Goal: Complete application form: Complete application form

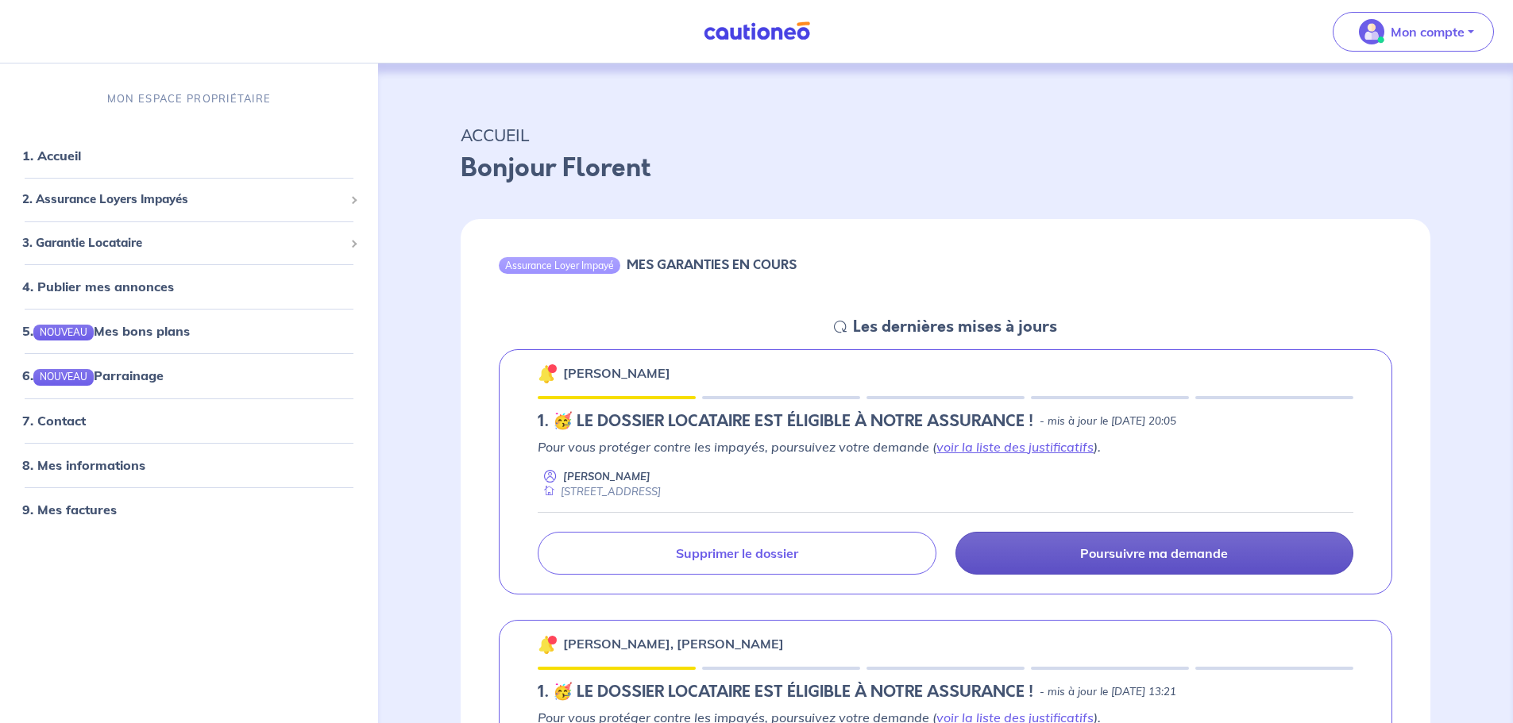
click at [1140, 564] on link "Poursuivre ma demande" at bounding box center [1154, 553] width 398 height 43
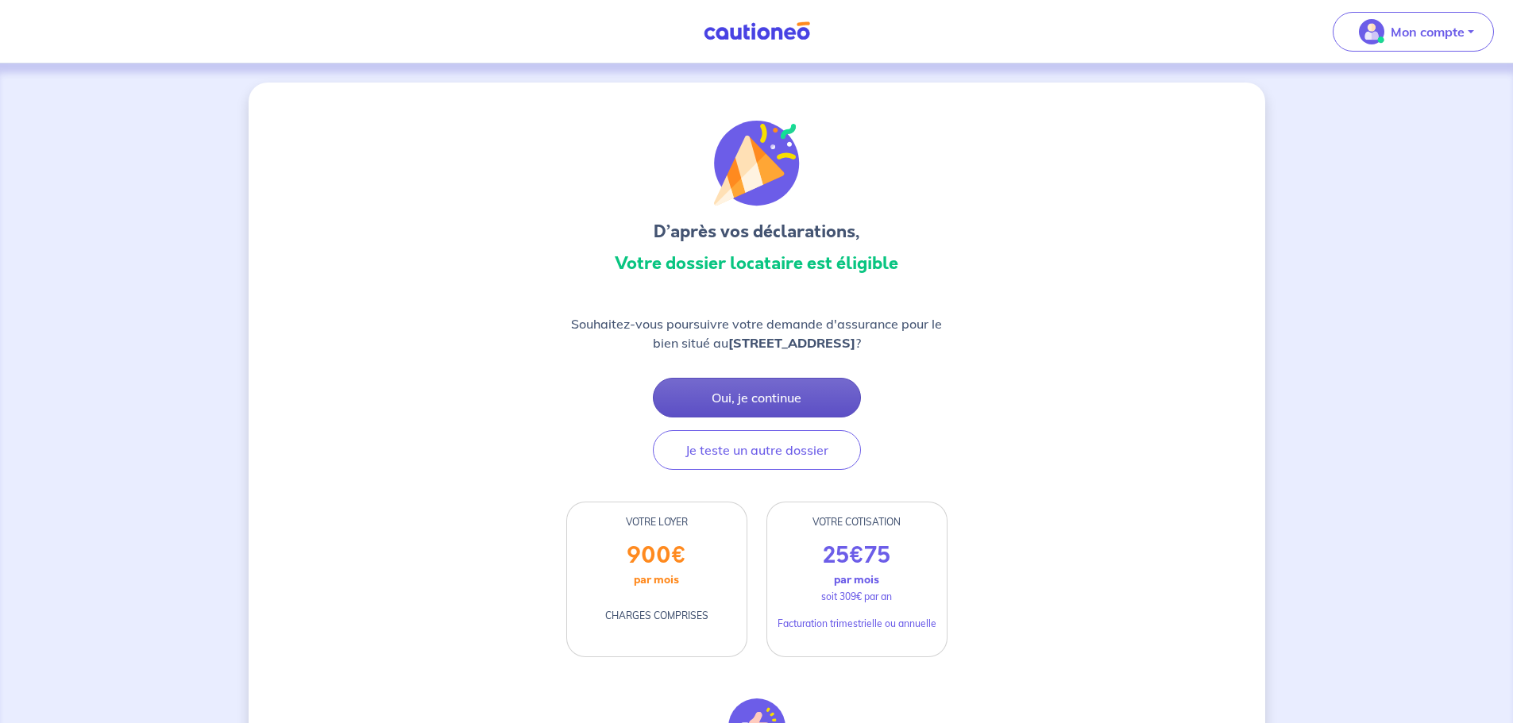
click at [771, 388] on button "Oui, je continue" at bounding box center [757, 398] width 208 height 40
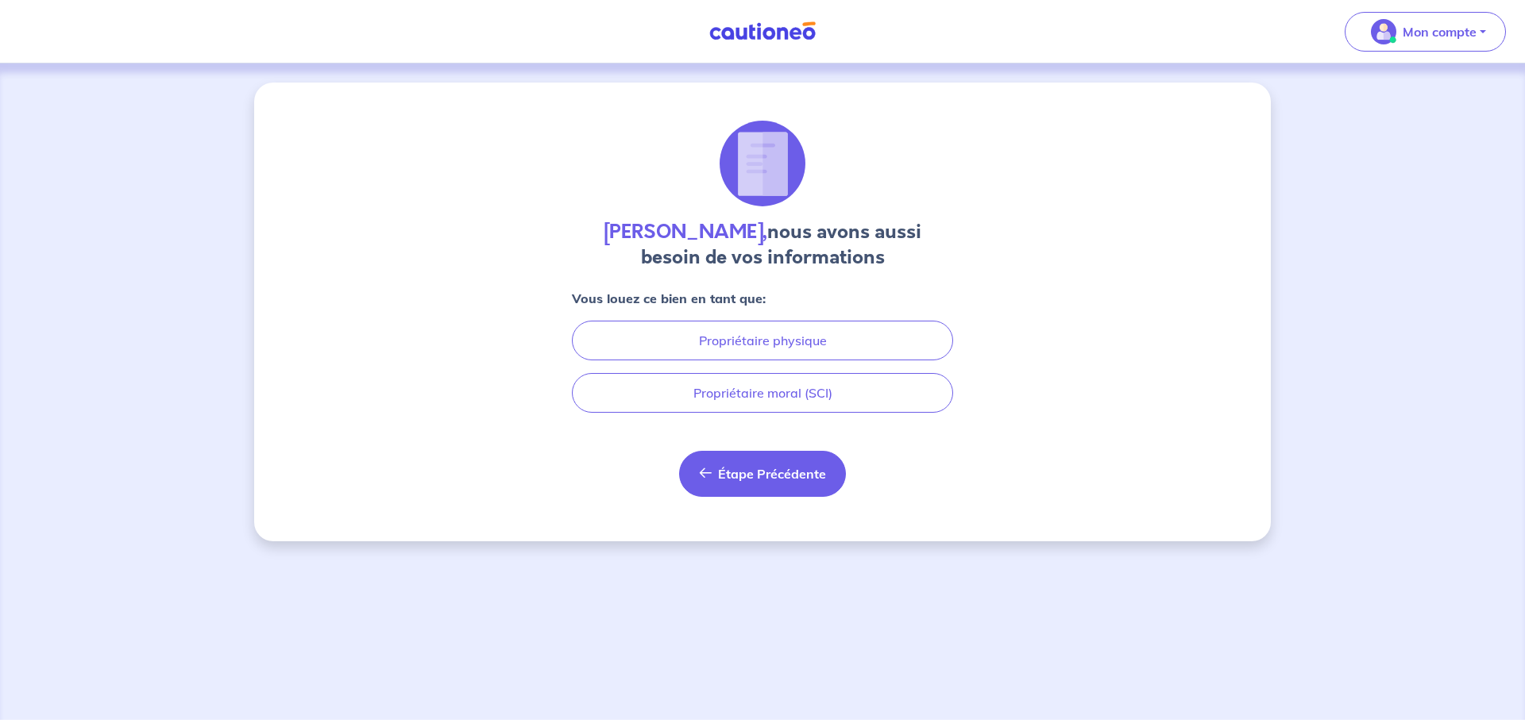
click at [766, 478] on span "Étape Précédente" at bounding box center [772, 474] width 108 height 16
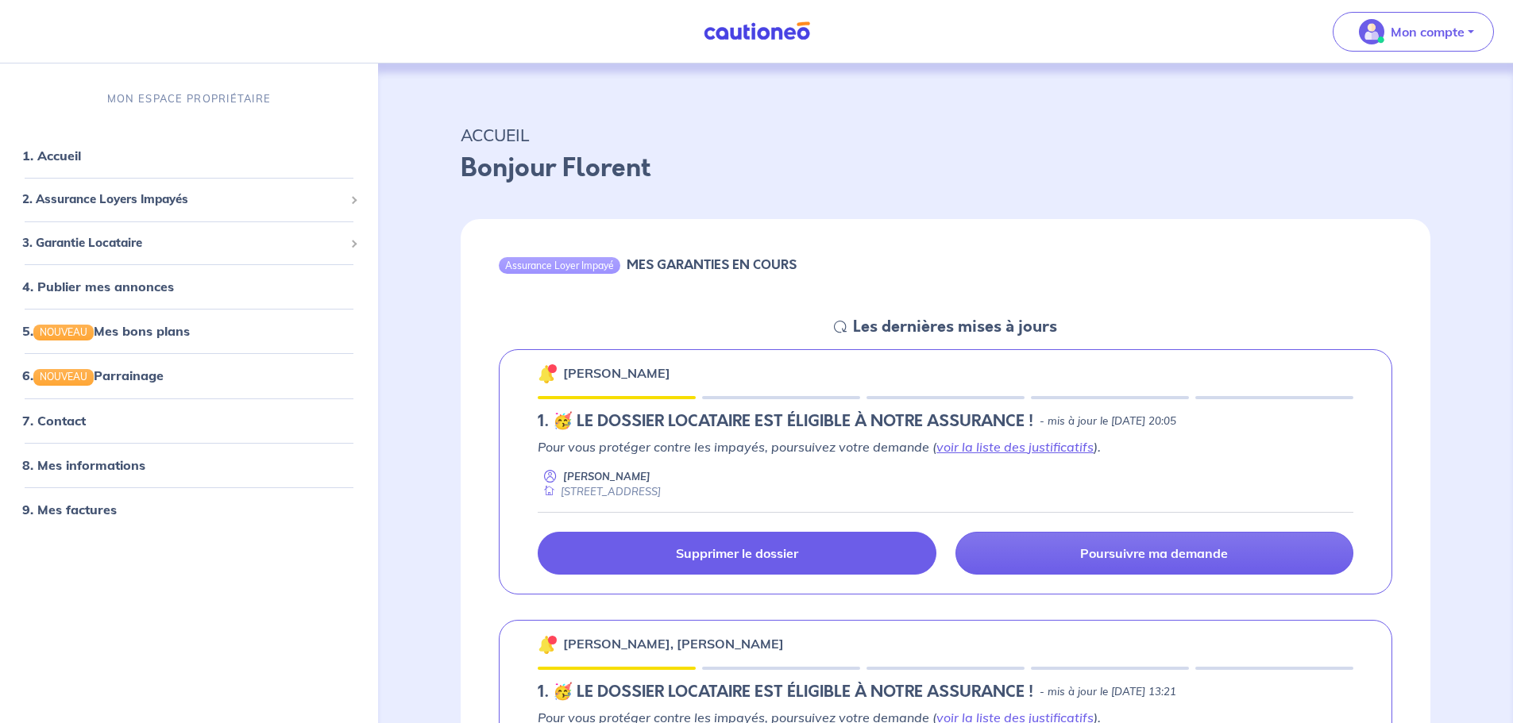
click at [867, 560] on link "Supprimer le dossier" at bounding box center [737, 553] width 398 height 43
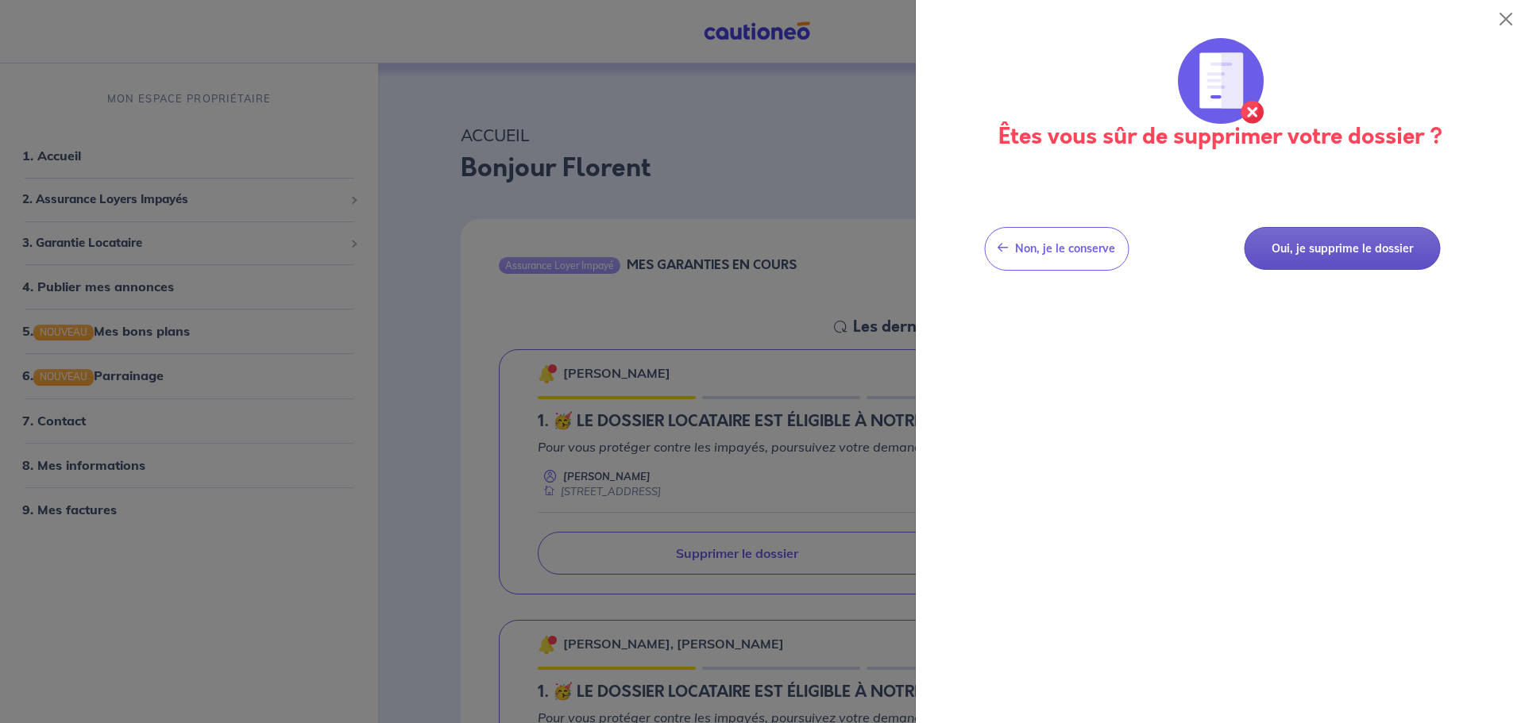
click at [1320, 253] on button "Oui, je supprime le dossier" at bounding box center [1342, 249] width 196 height 44
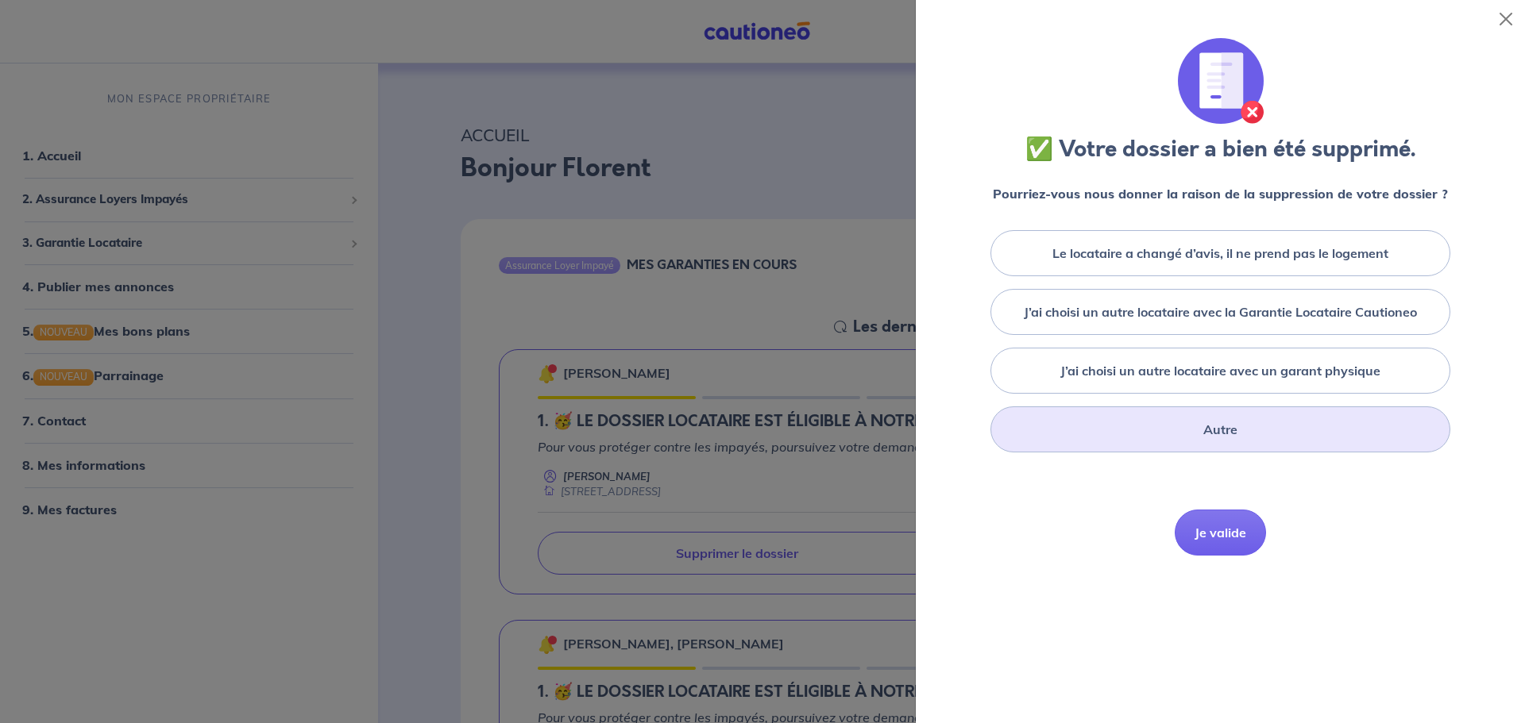
click at [1199, 446] on div "Autre" at bounding box center [1220, 430] width 460 height 46
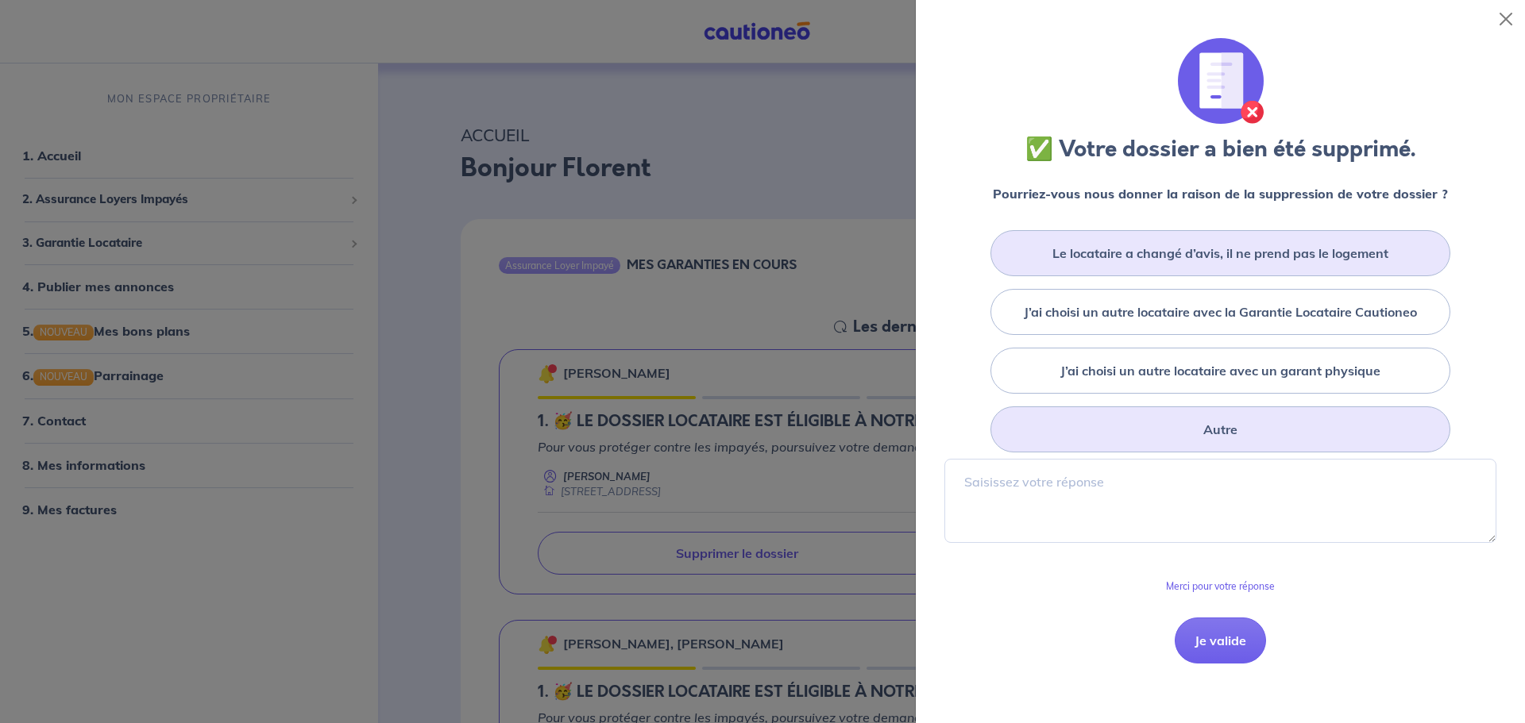
click at [1118, 256] on label "Le locataire a changé d’avis, il ne prend pas le logement" at bounding box center [1220, 253] width 336 height 19
click at [0, 0] on input "Le locataire a changé d’avis, il ne prend pas le logement" at bounding box center [0, 0] width 0 height 0
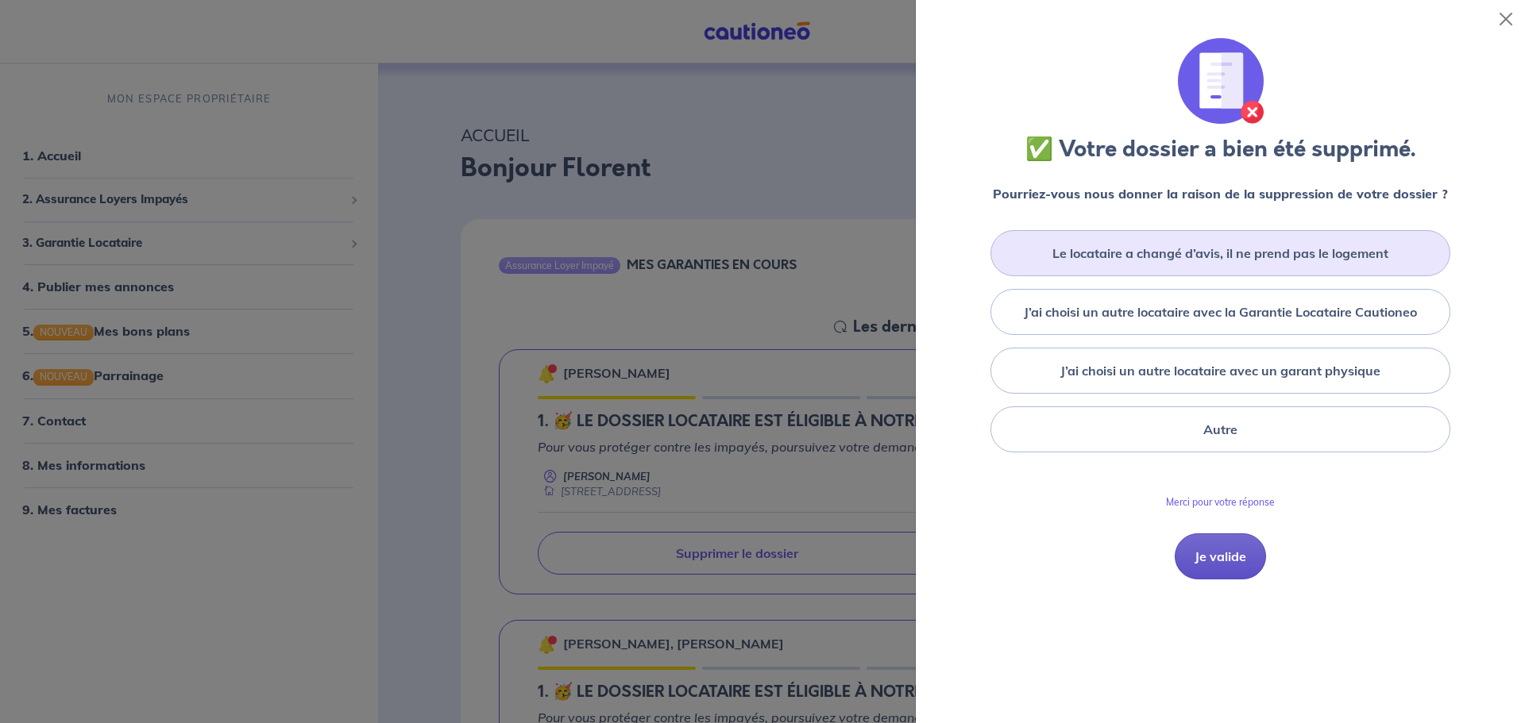
click at [1219, 555] on button "Je valide" at bounding box center [1219, 557] width 91 height 46
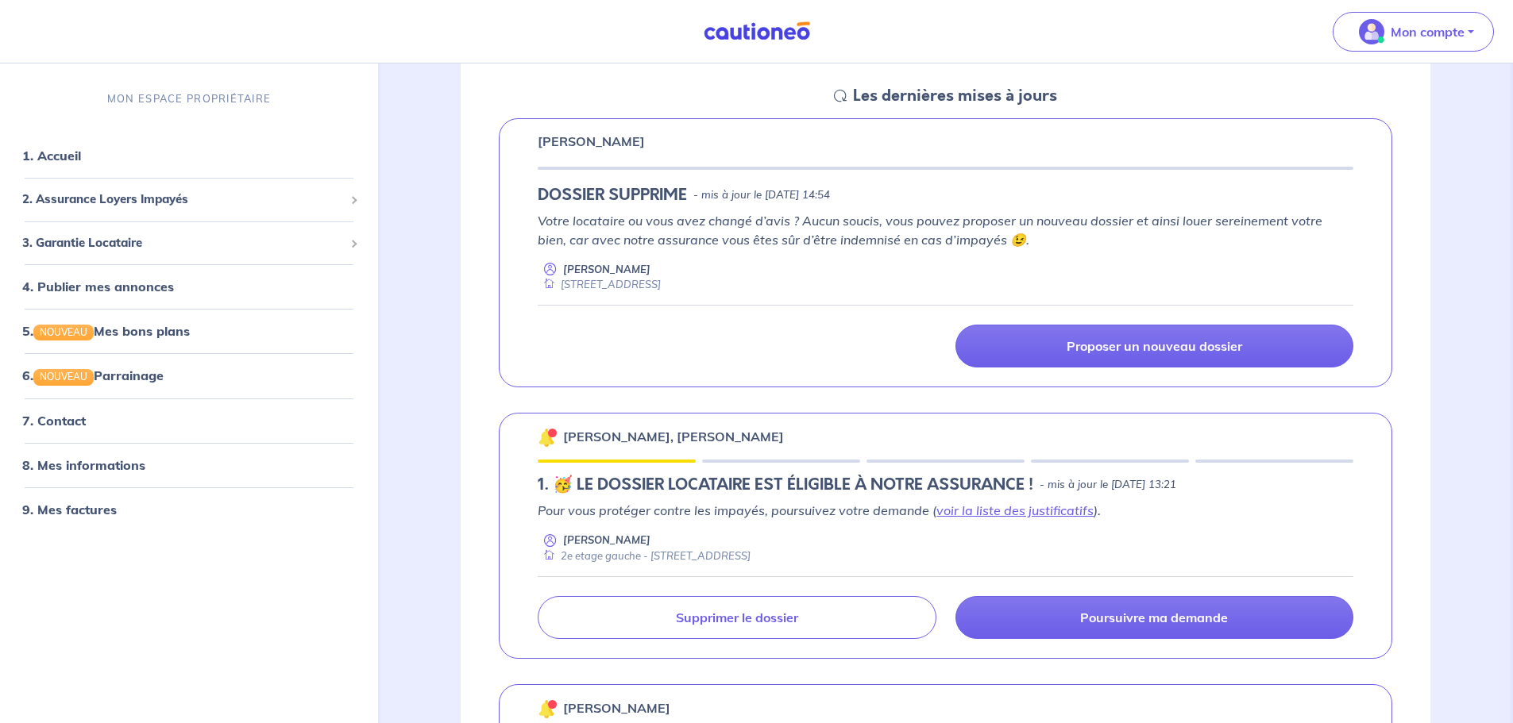
scroll to position [238, 0]
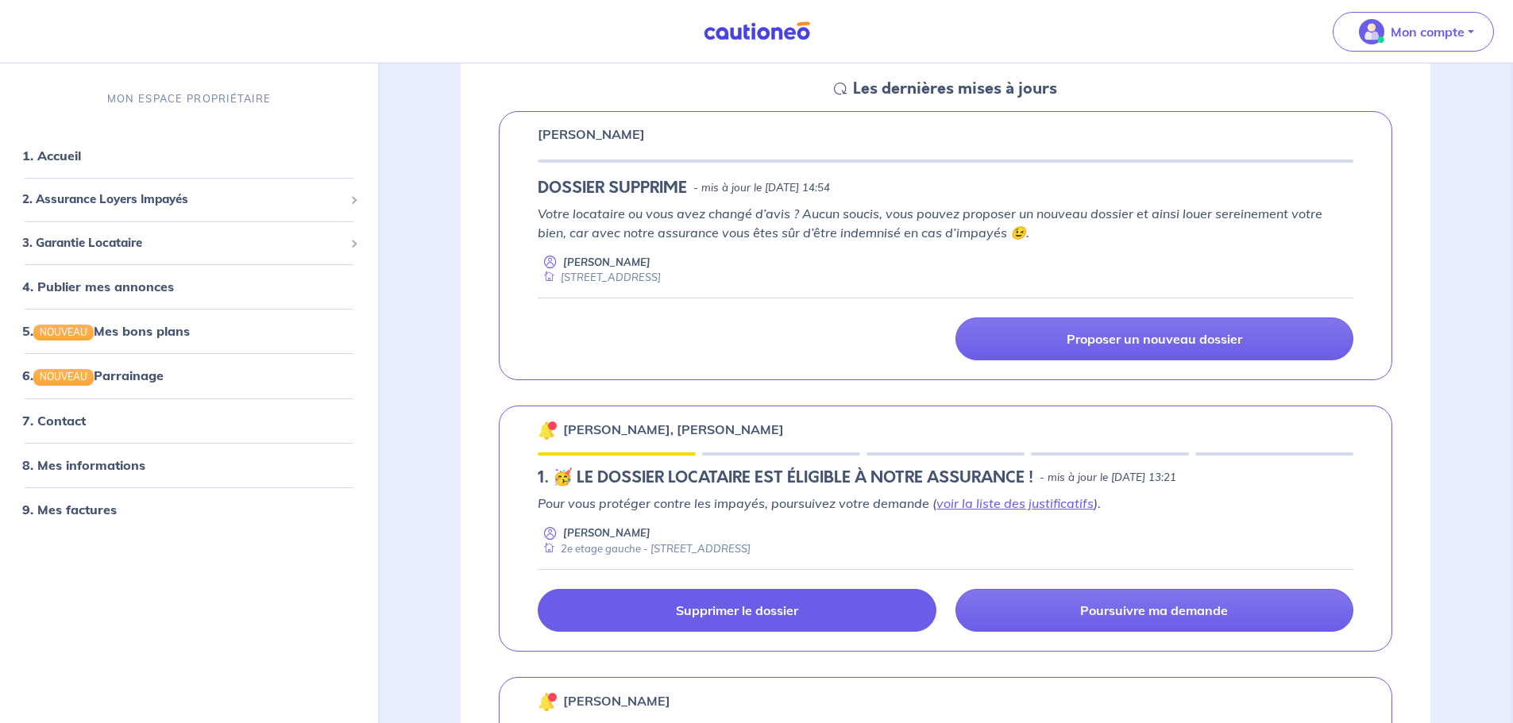
click at [749, 617] on p "Supprimer le dossier" at bounding box center [737, 611] width 122 height 16
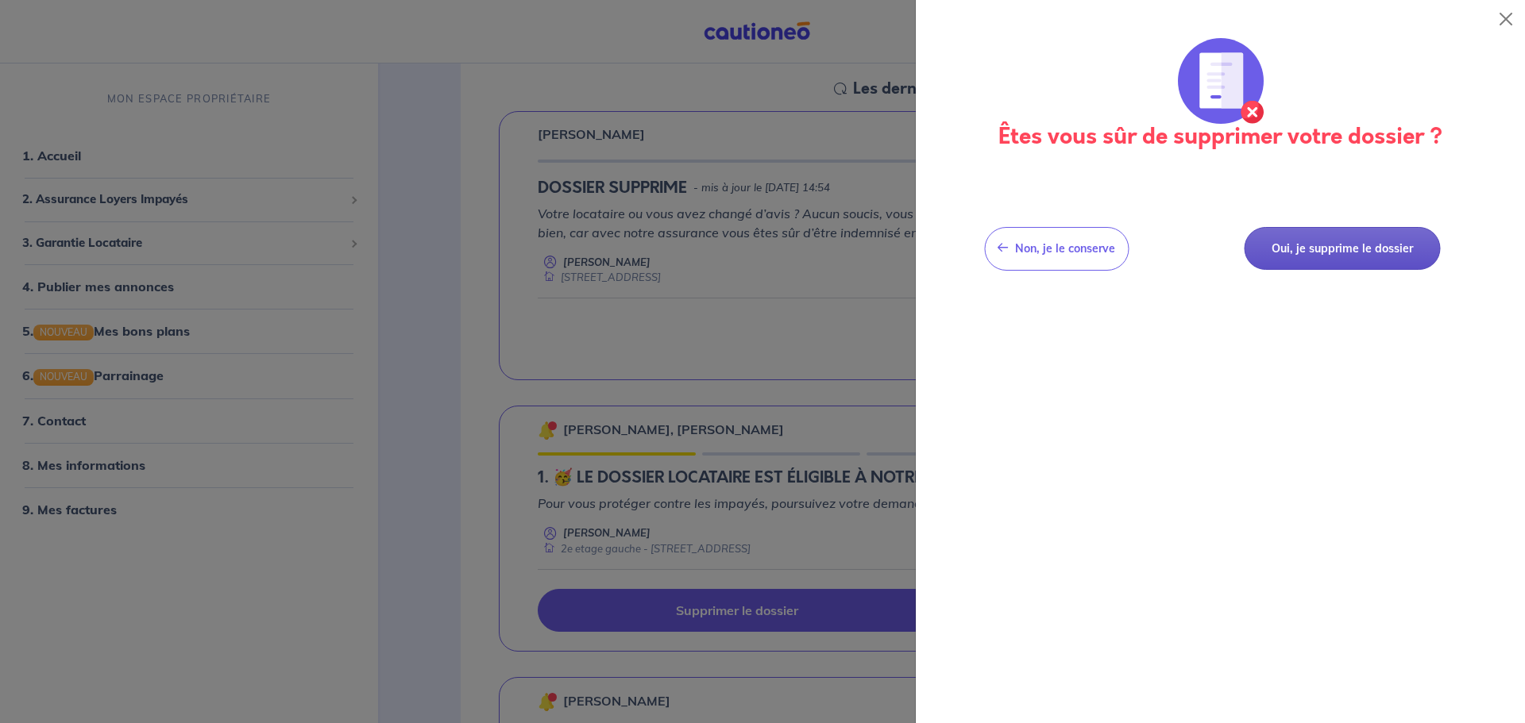
click at [1312, 248] on button "Oui, je supprime le dossier" at bounding box center [1342, 249] width 196 height 44
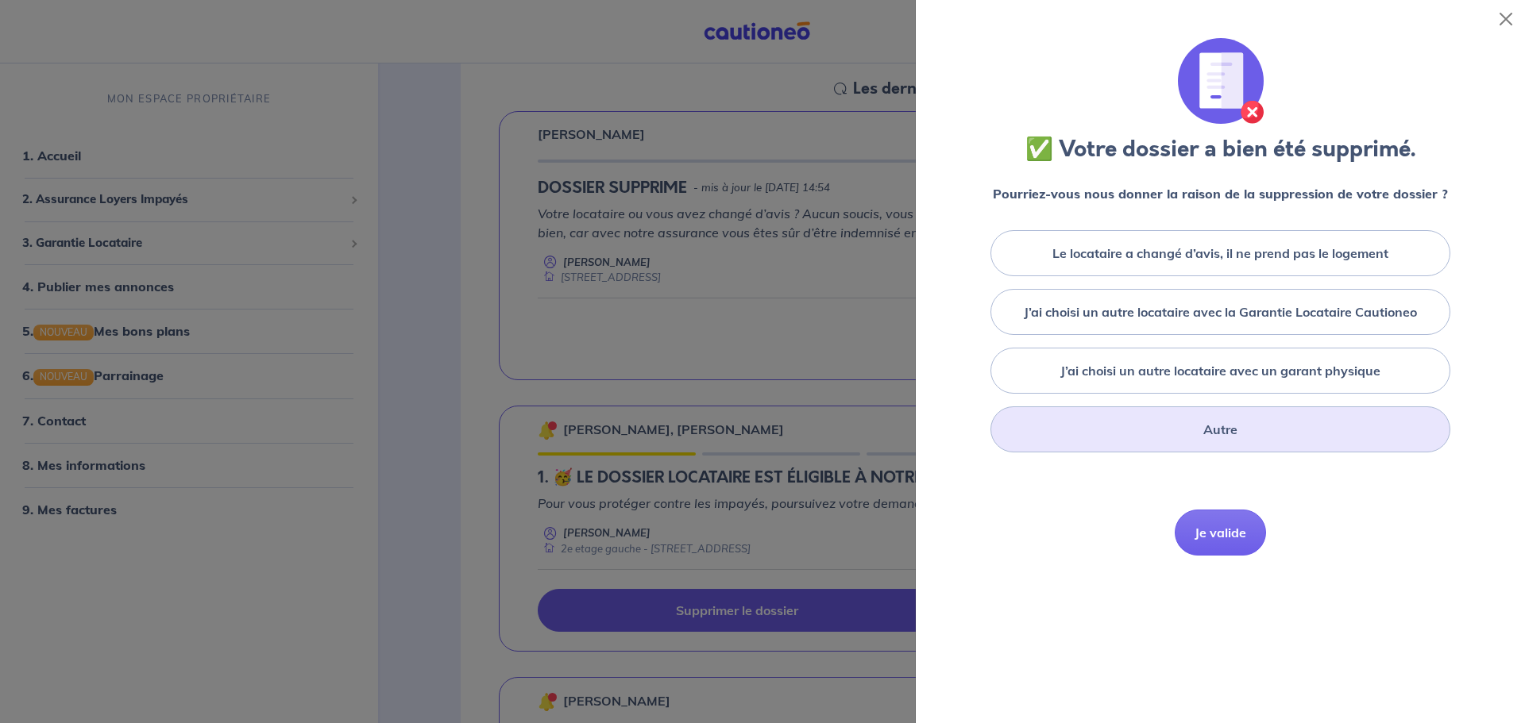
click at [1193, 422] on div "Autre" at bounding box center [1220, 430] width 460 height 46
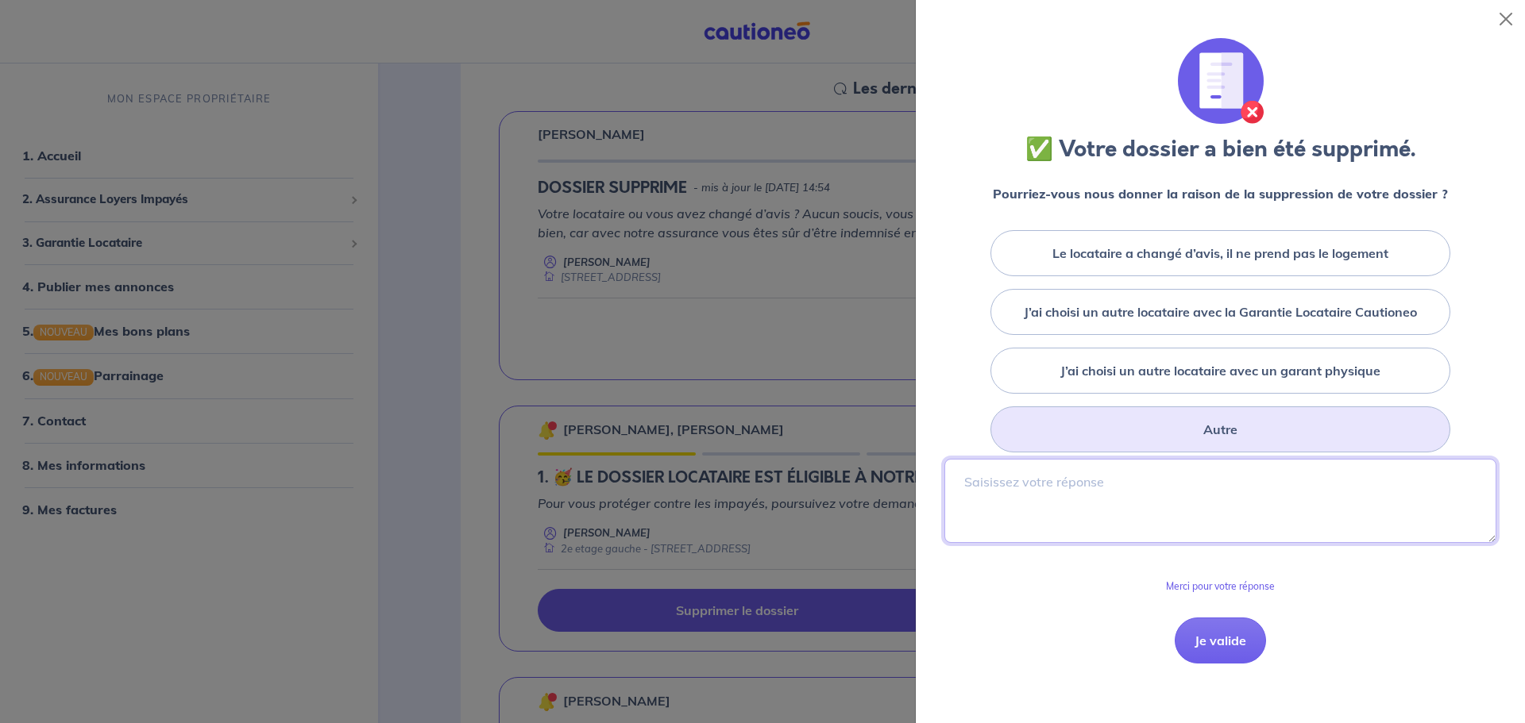
click at [1143, 495] on textarea at bounding box center [1220, 501] width 552 height 84
type textarea "N/A"
click at [1236, 646] on button "Je valide" at bounding box center [1219, 641] width 91 height 46
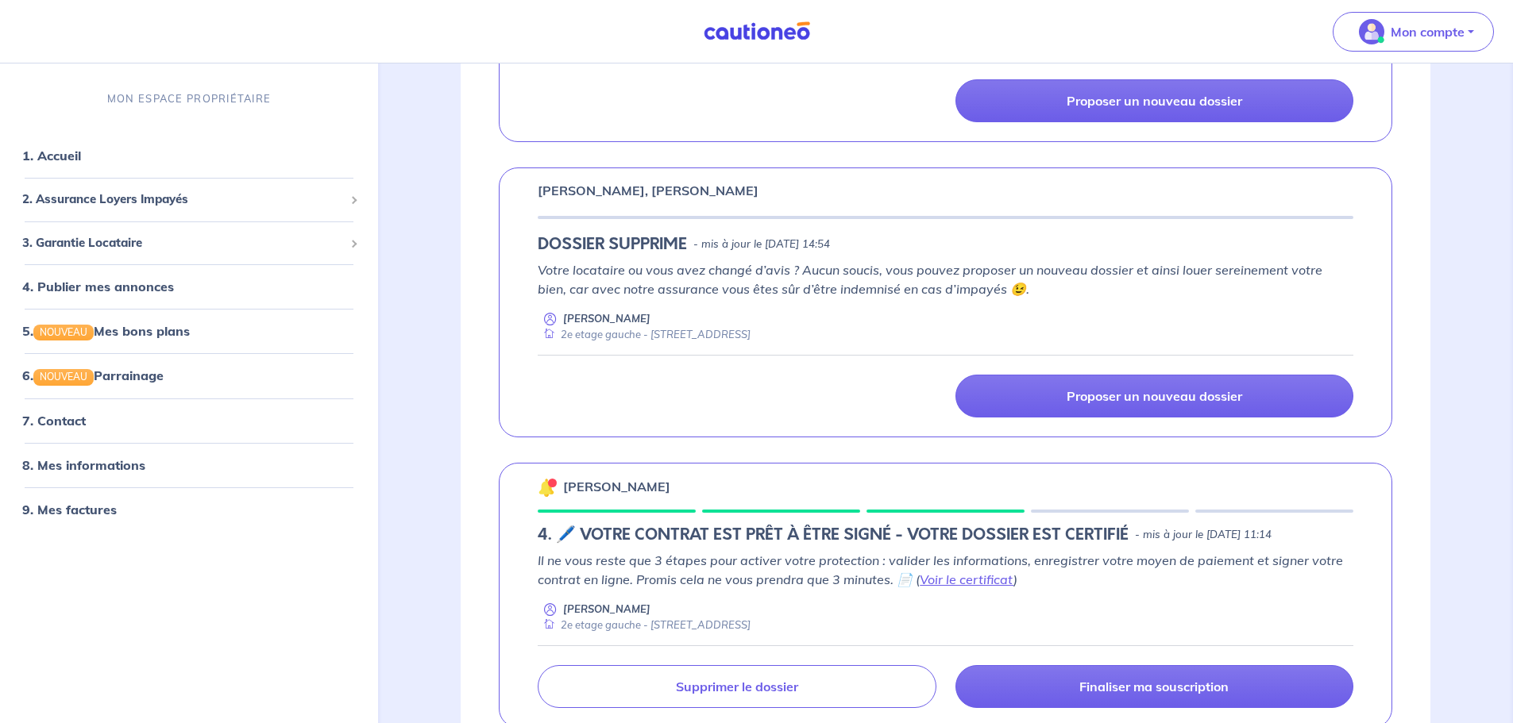
scroll to position [794, 0]
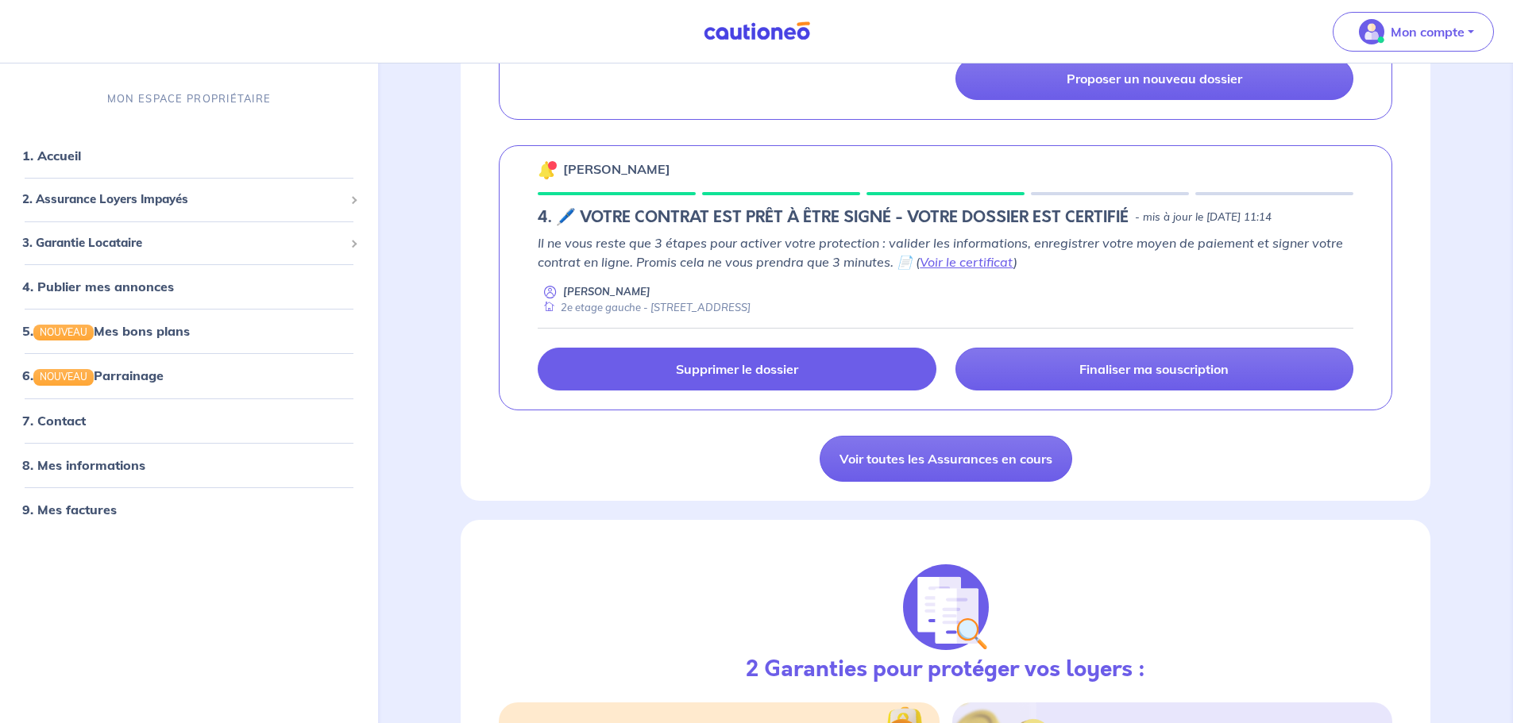
click at [880, 375] on link "Supprimer le dossier" at bounding box center [737, 369] width 398 height 43
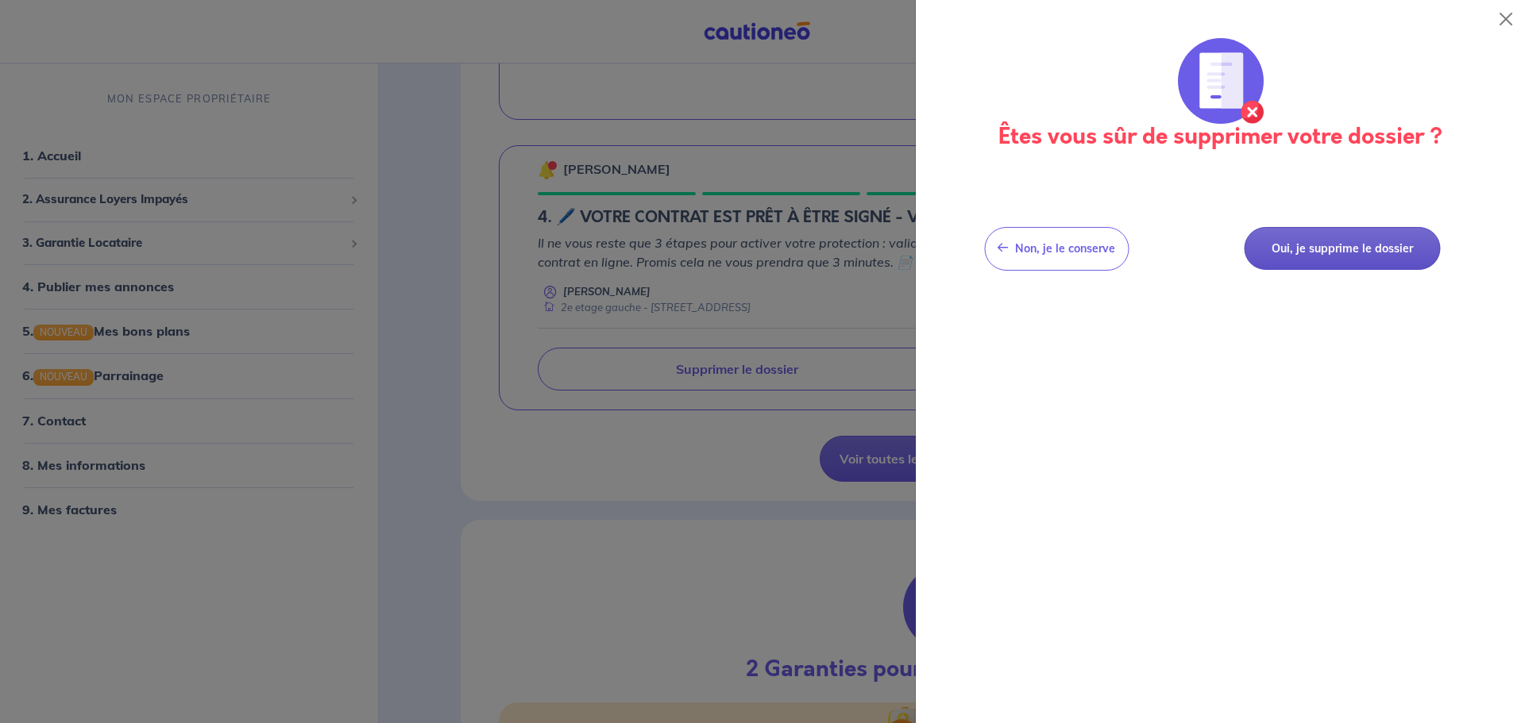
click at [1371, 253] on button "Oui, je supprime le dossier" at bounding box center [1342, 249] width 196 height 44
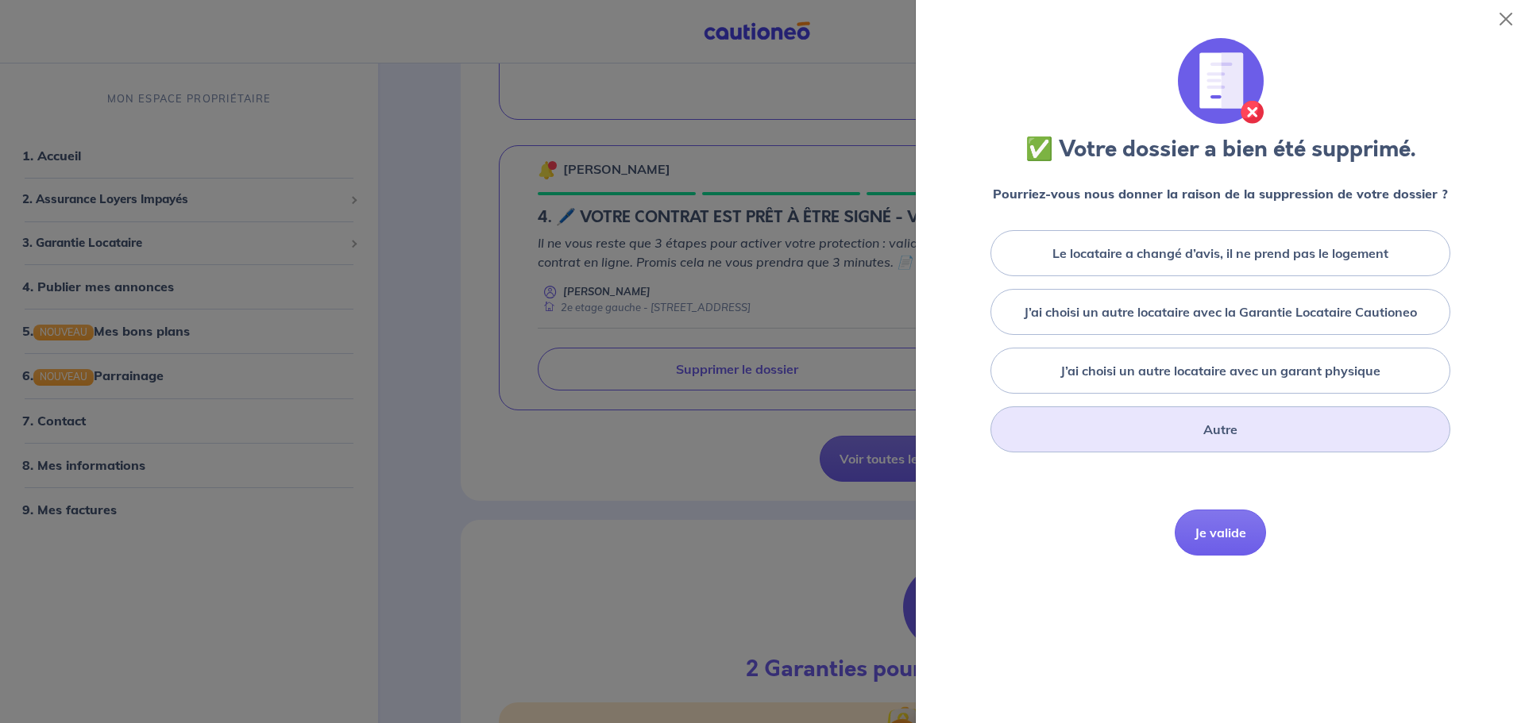
click at [1160, 443] on div "Autre" at bounding box center [1220, 430] width 460 height 46
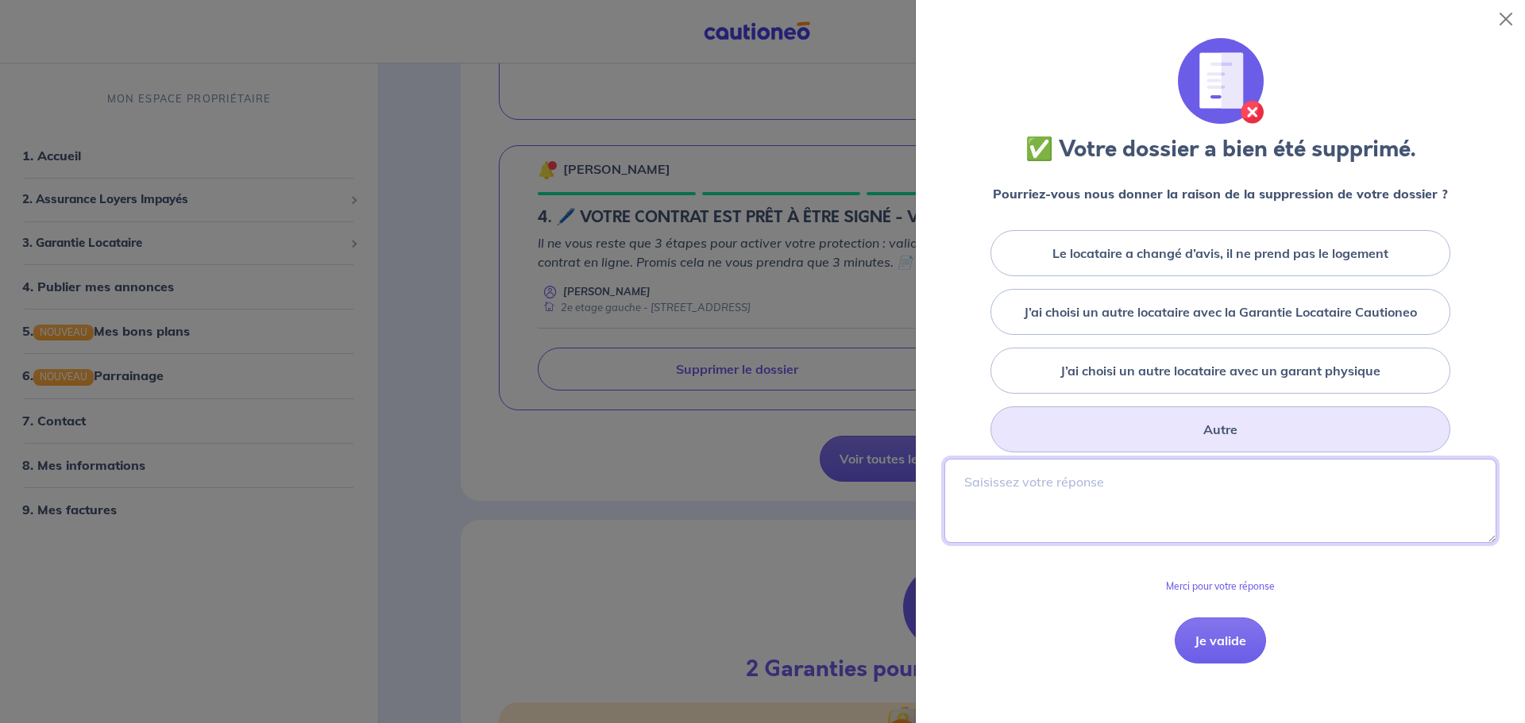
click at [1135, 507] on textarea at bounding box center [1220, 501] width 552 height 84
type textarea "Le locataire n'a pas choisi mon bien"
click at [1201, 640] on button "Je valide" at bounding box center [1219, 641] width 91 height 46
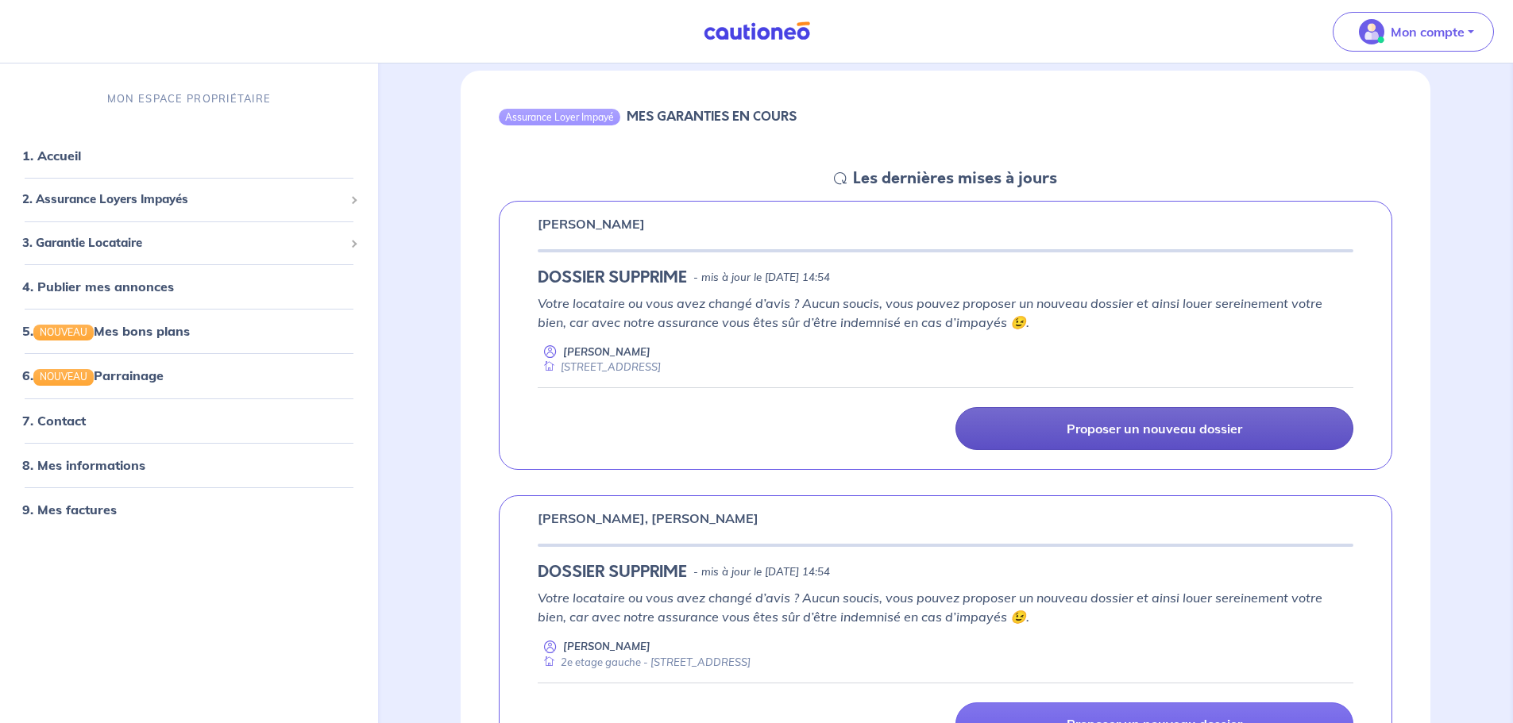
scroll to position [159, 0]
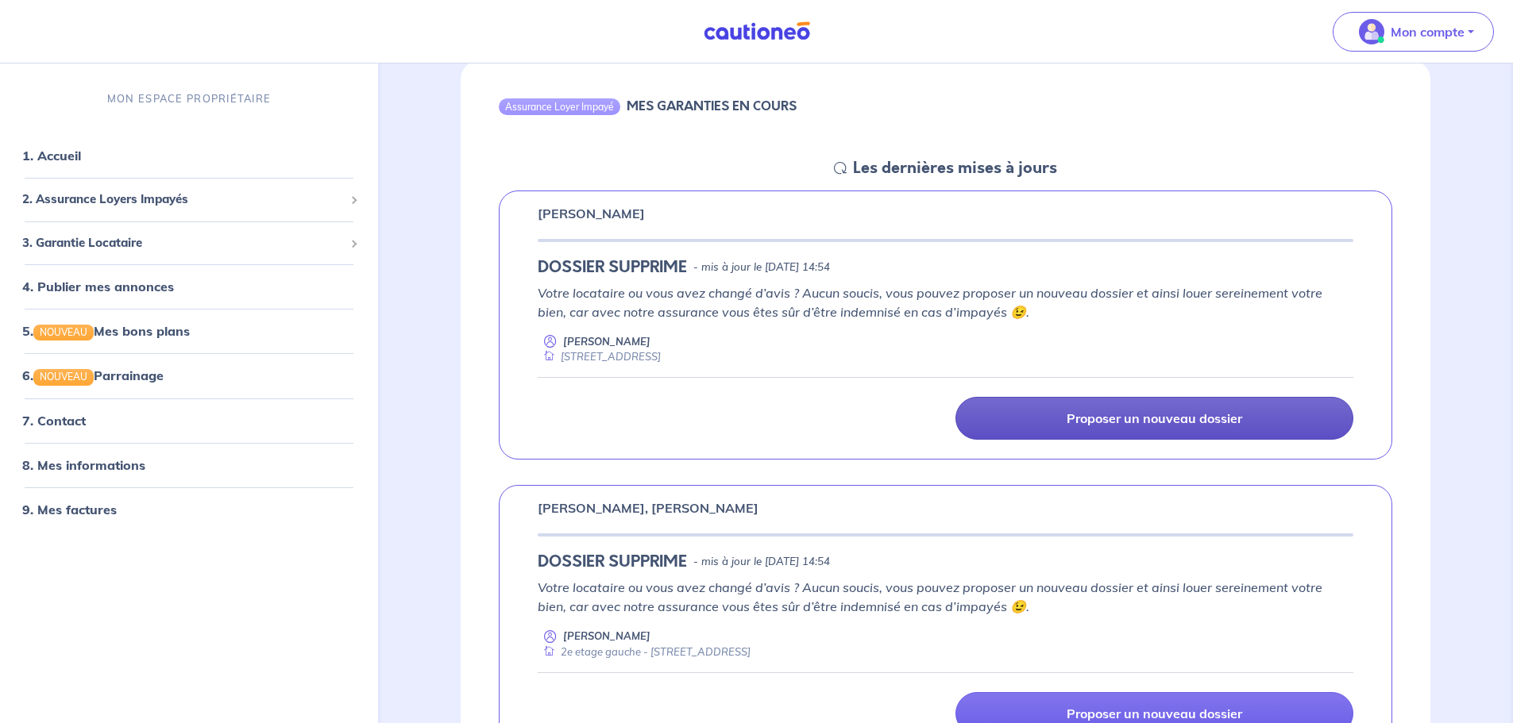
click at [1119, 401] on link "Proposer un nouveau dossier" at bounding box center [1154, 418] width 398 height 43
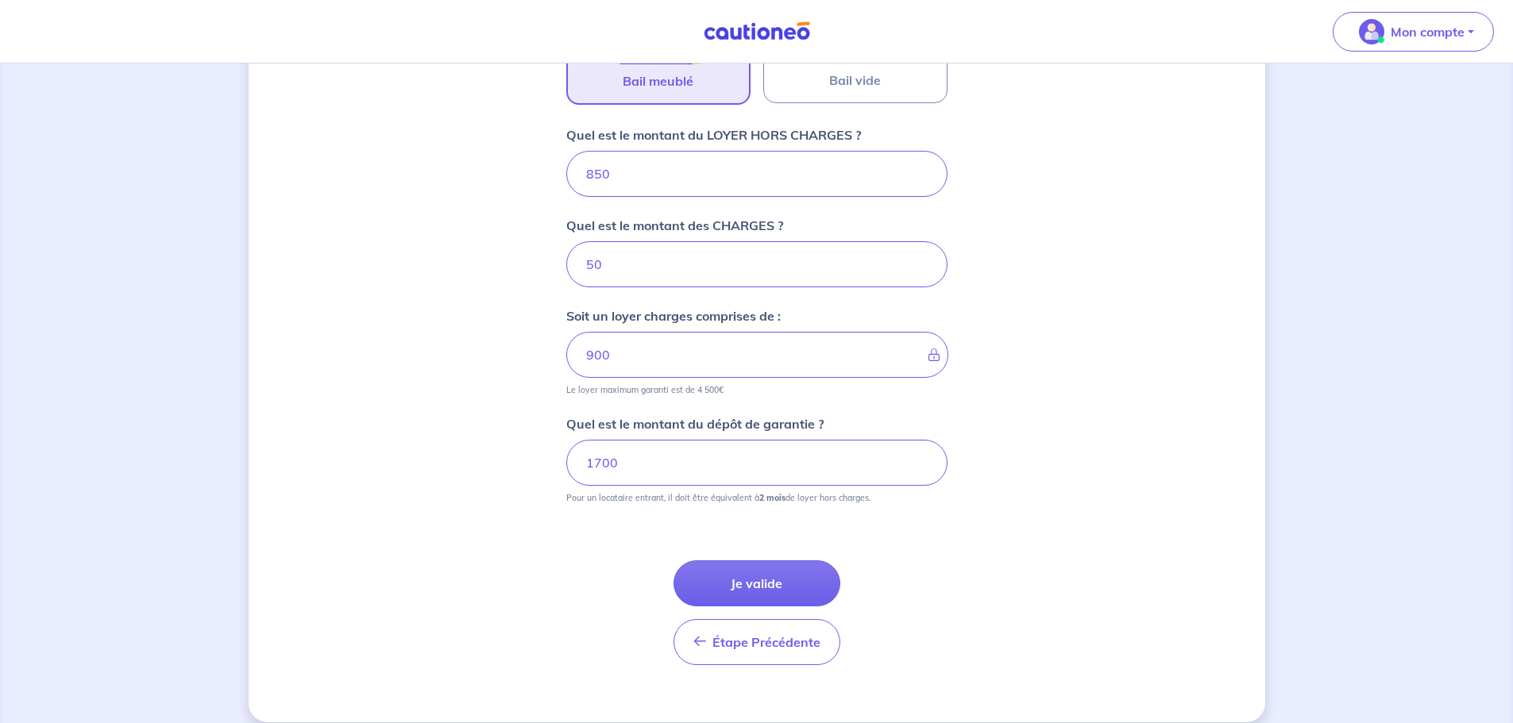
scroll to position [609, 0]
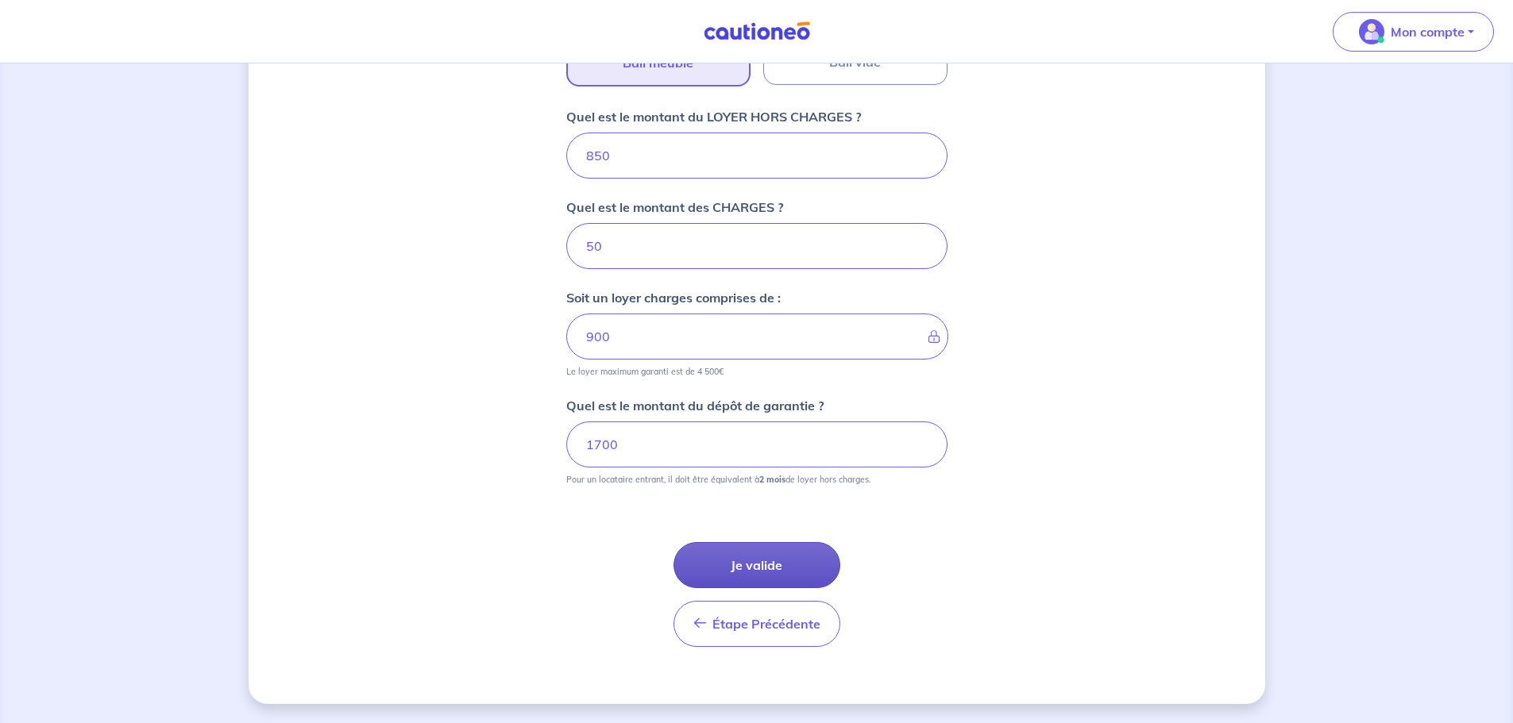
click at [723, 563] on button "Je valide" at bounding box center [756, 565] width 167 height 46
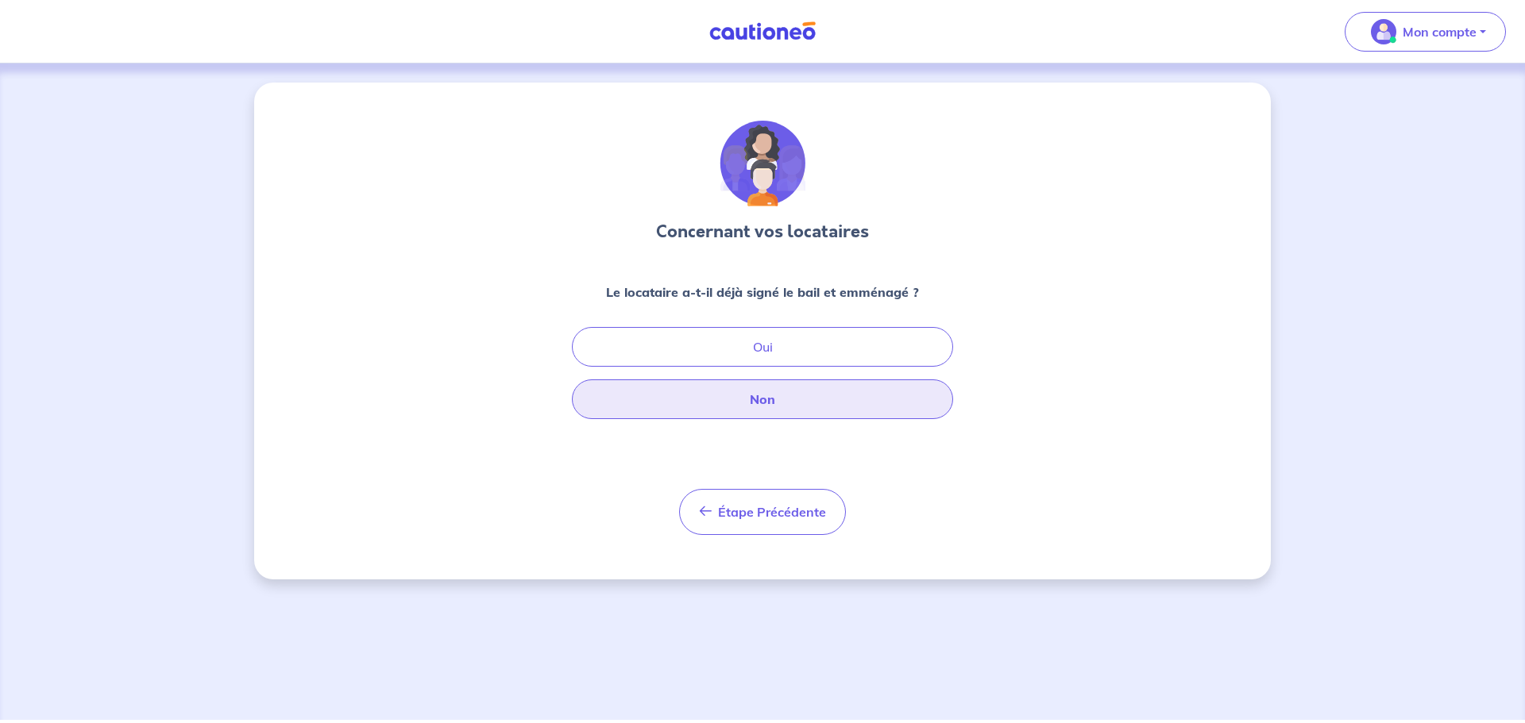
click at [761, 409] on button "Non" at bounding box center [762, 400] width 381 height 40
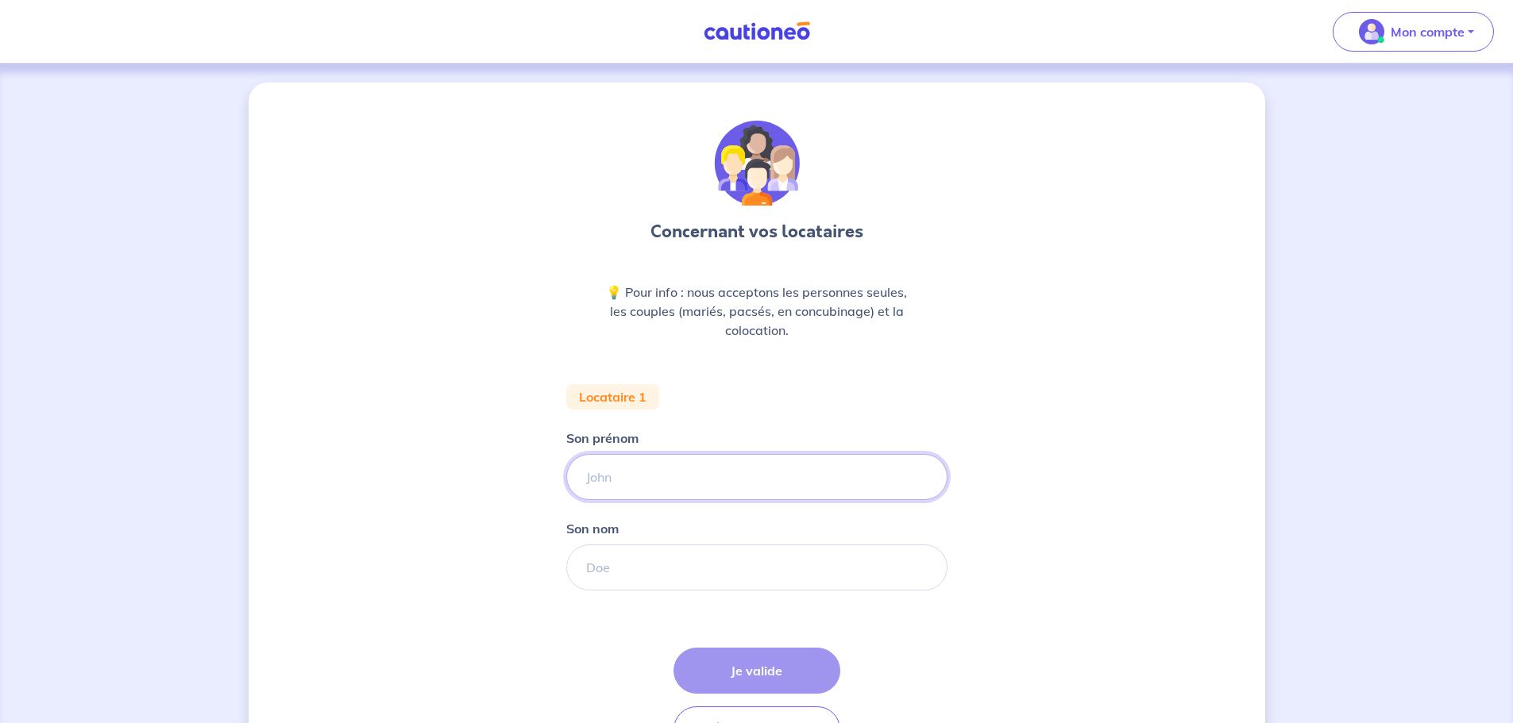
drag, startPoint x: 631, startPoint y: 489, endPoint x: 659, endPoint y: 481, distance: 28.9
click at [632, 489] on input "Son prénom" at bounding box center [756, 477] width 381 height 46
click at [689, 481] on input "Son prénom" at bounding box center [756, 477] width 381 height 46
type input "[PERSON_NAME]"
click at [673, 565] on input "Son nom" at bounding box center [756, 568] width 381 height 46
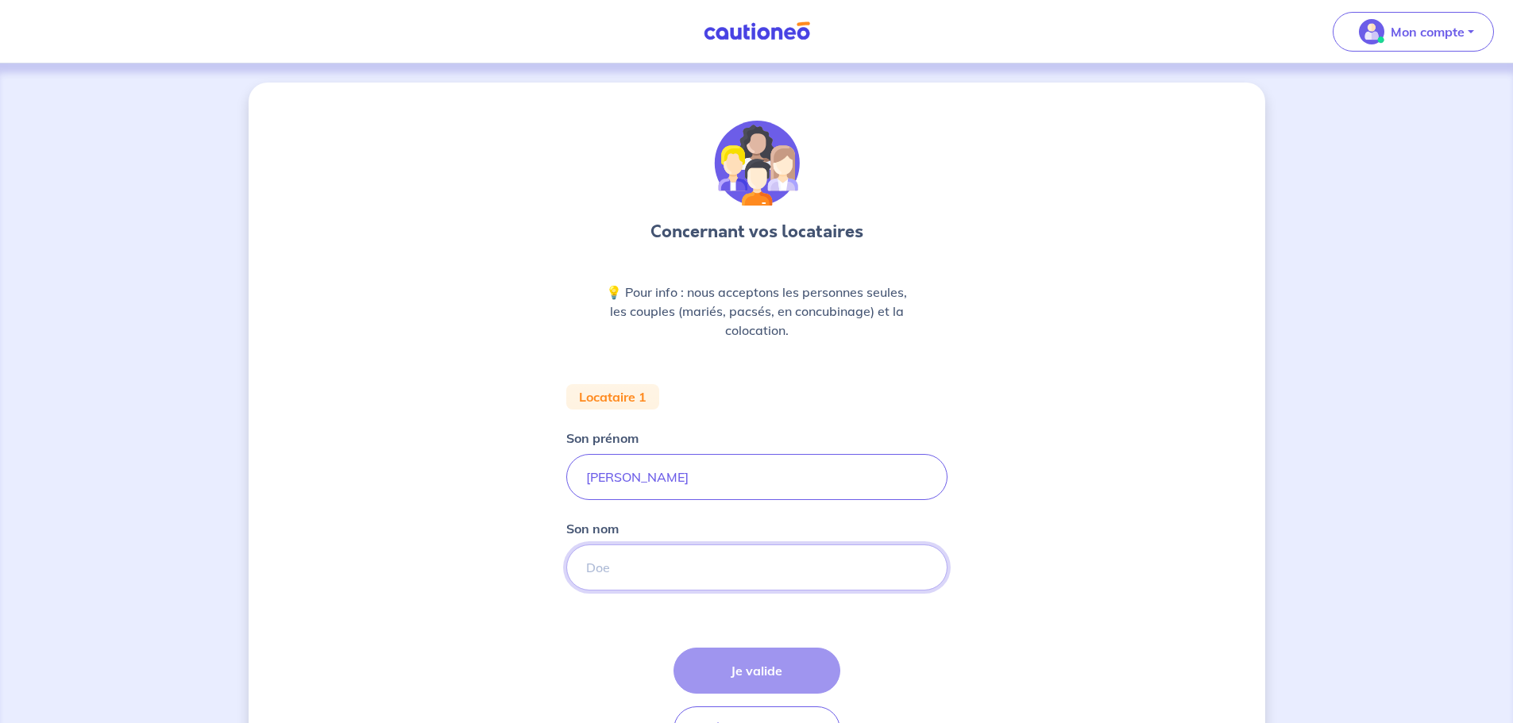
type input "L"
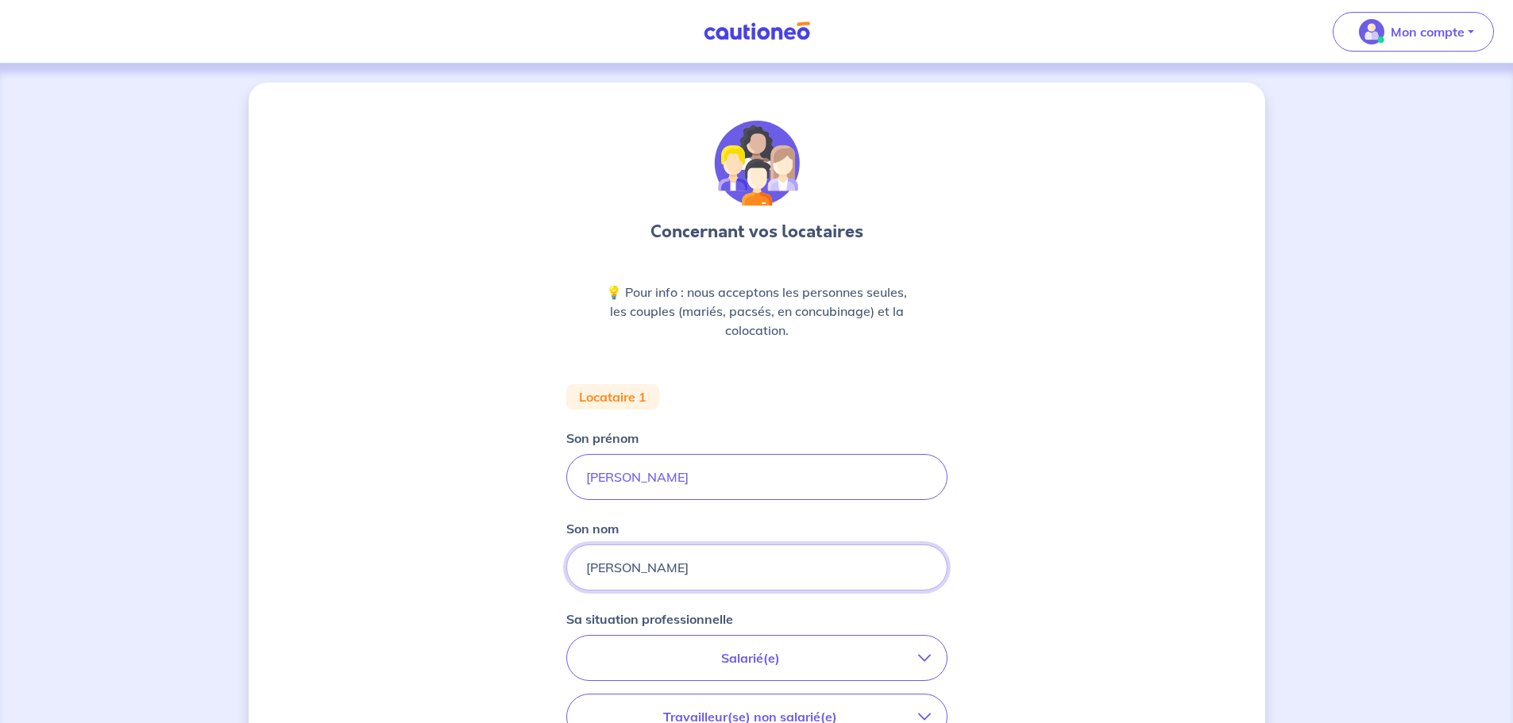
type input "[PERSON_NAME]"
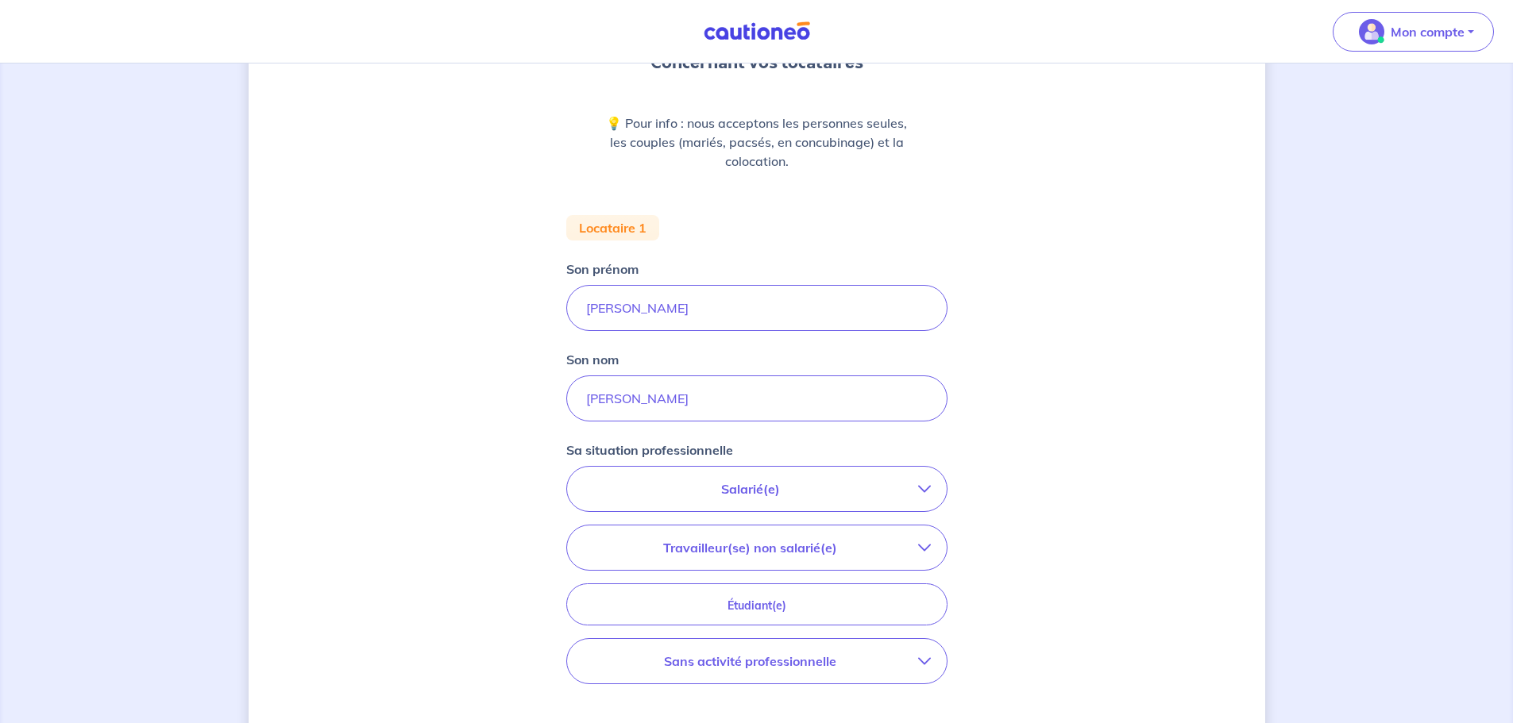
scroll to position [381, 0]
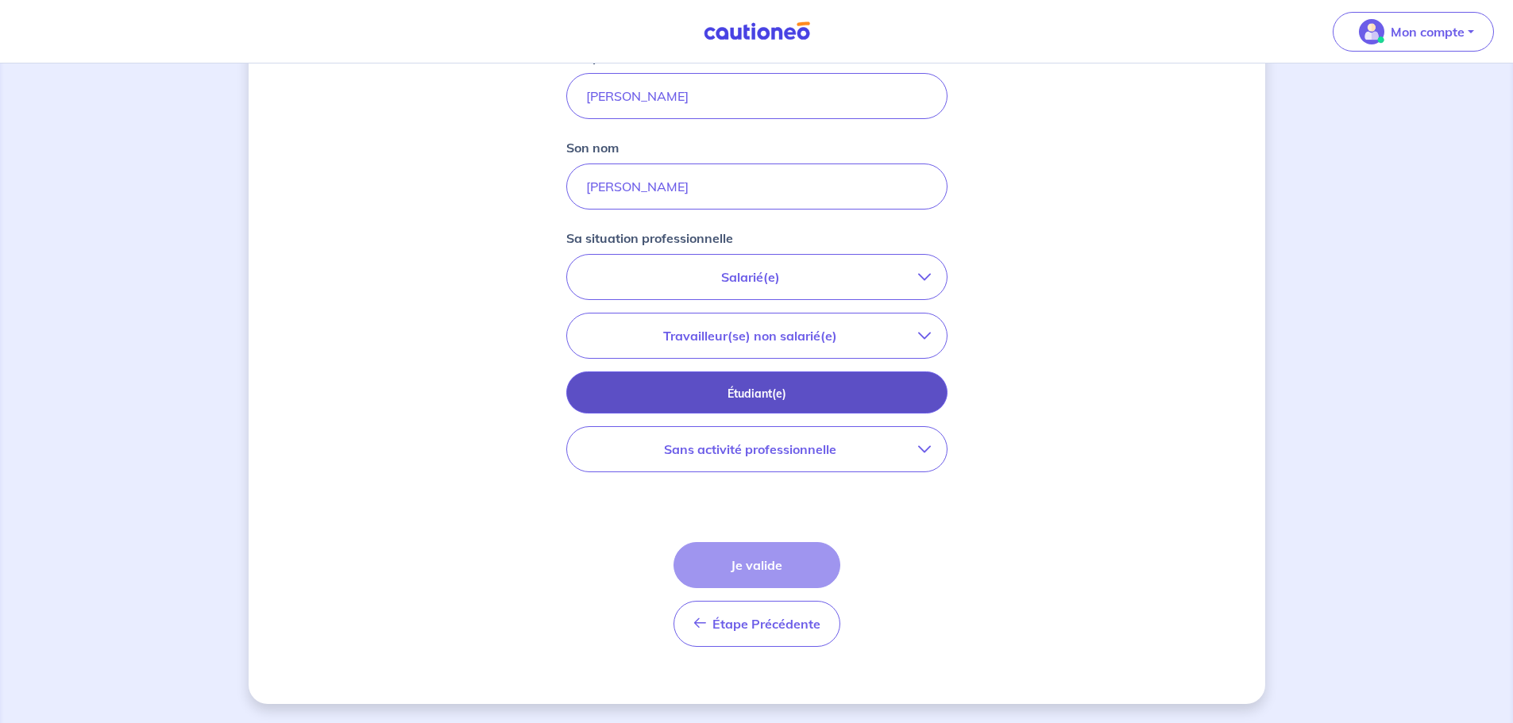
click at [777, 379] on button "Étudiant(e)" at bounding box center [756, 393] width 381 height 42
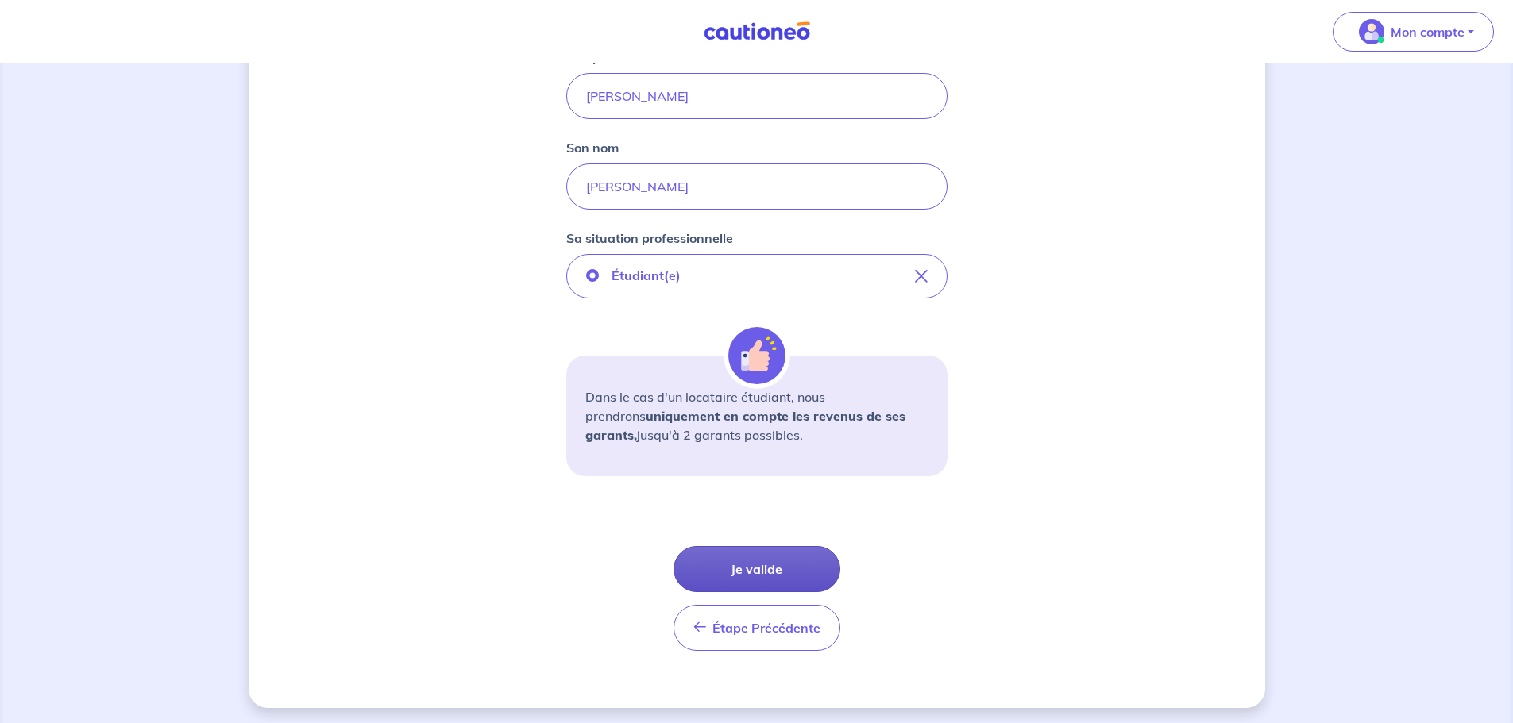
click at [763, 565] on button "Je valide" at bounding box center [756, 569] width 167 height 46
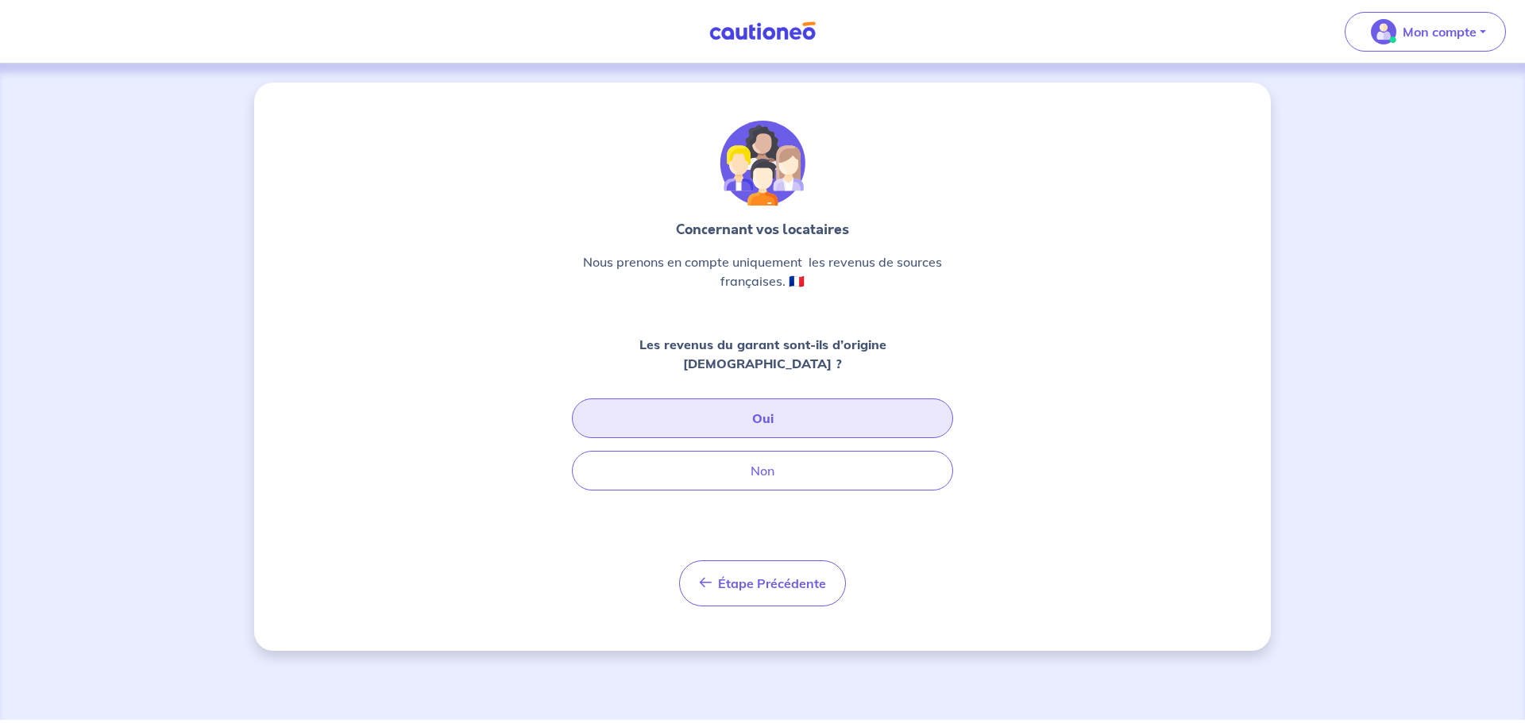
click at [770, 399] on button "Oui" at bounding box center [762, 419] width 381 height 40
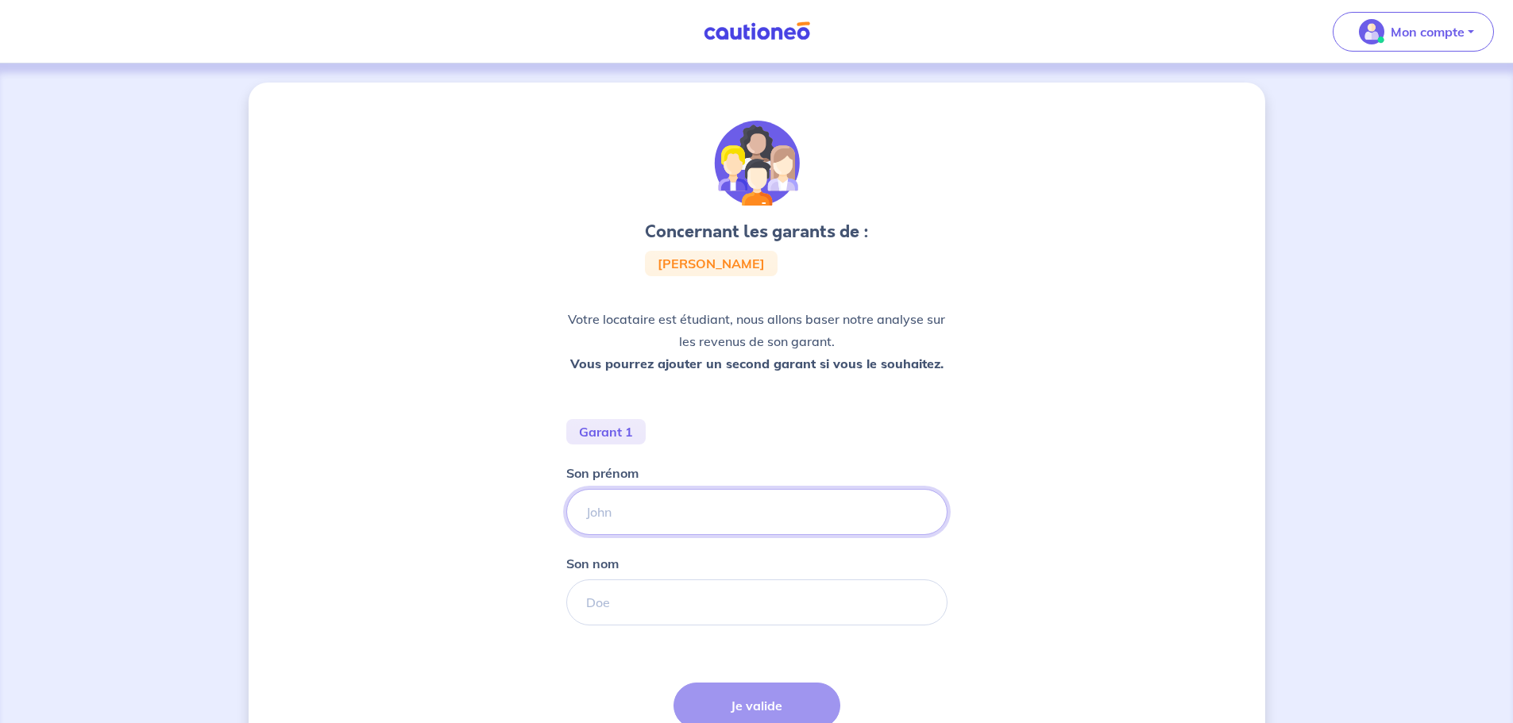
click at [657, 527] on input "Son prénom" at bounding box center [756, 512] width 381 height 46
click at [600, 526] on input "Son prénom" at bounding box center [756, 512] width 381 height 46
drag, startPoint x: 651, startPoint y: 543, endPoint x: 651, endPoint y: 522, distance: 20.6
click at [651, 522] on form "Garant 1 Son prénom A Son nom Étape Précédente Précédent Je valide Je valide" at bounding box center [756, 609] width 381 height 381
click at [651, 522] on input "A" at bounding box center [756, 512] width 381 height 46
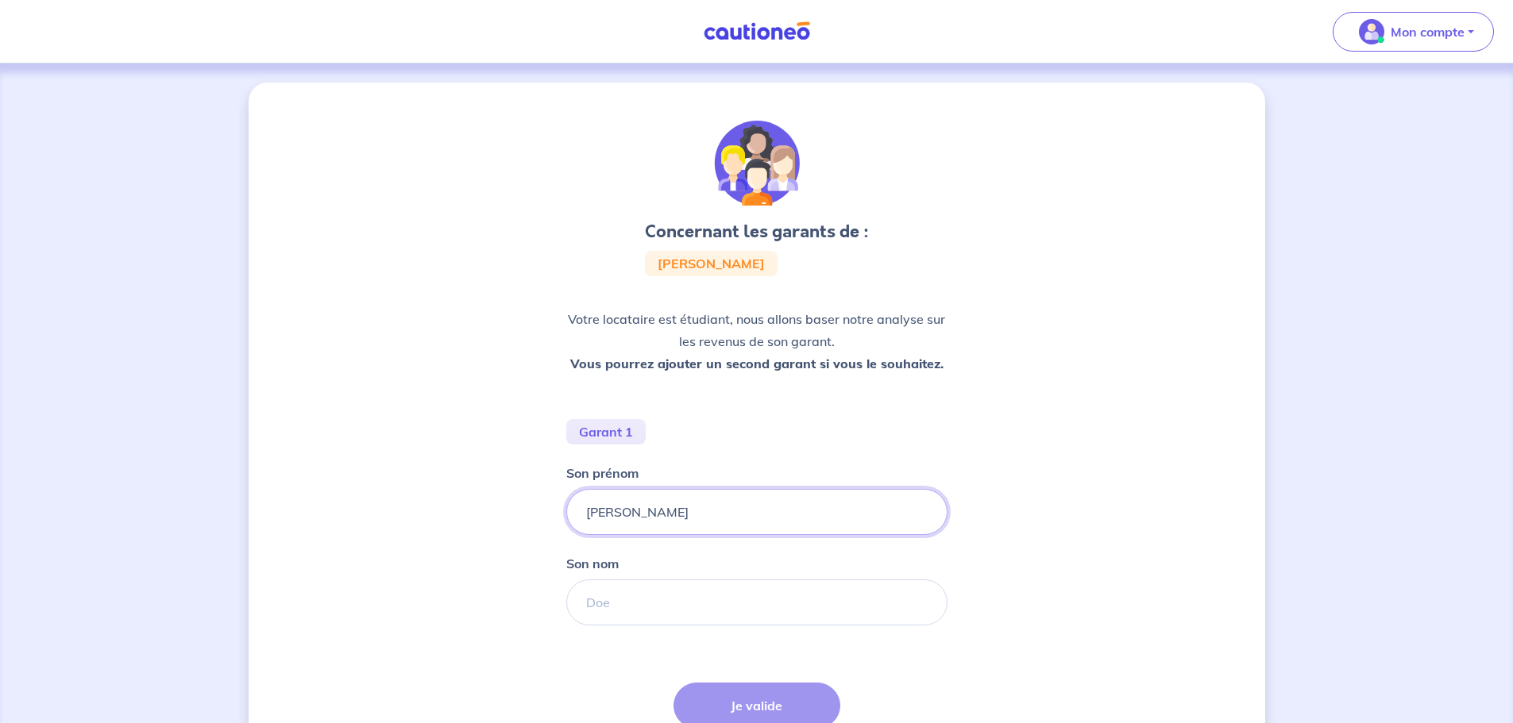
type input "[PERSON_NAME]"
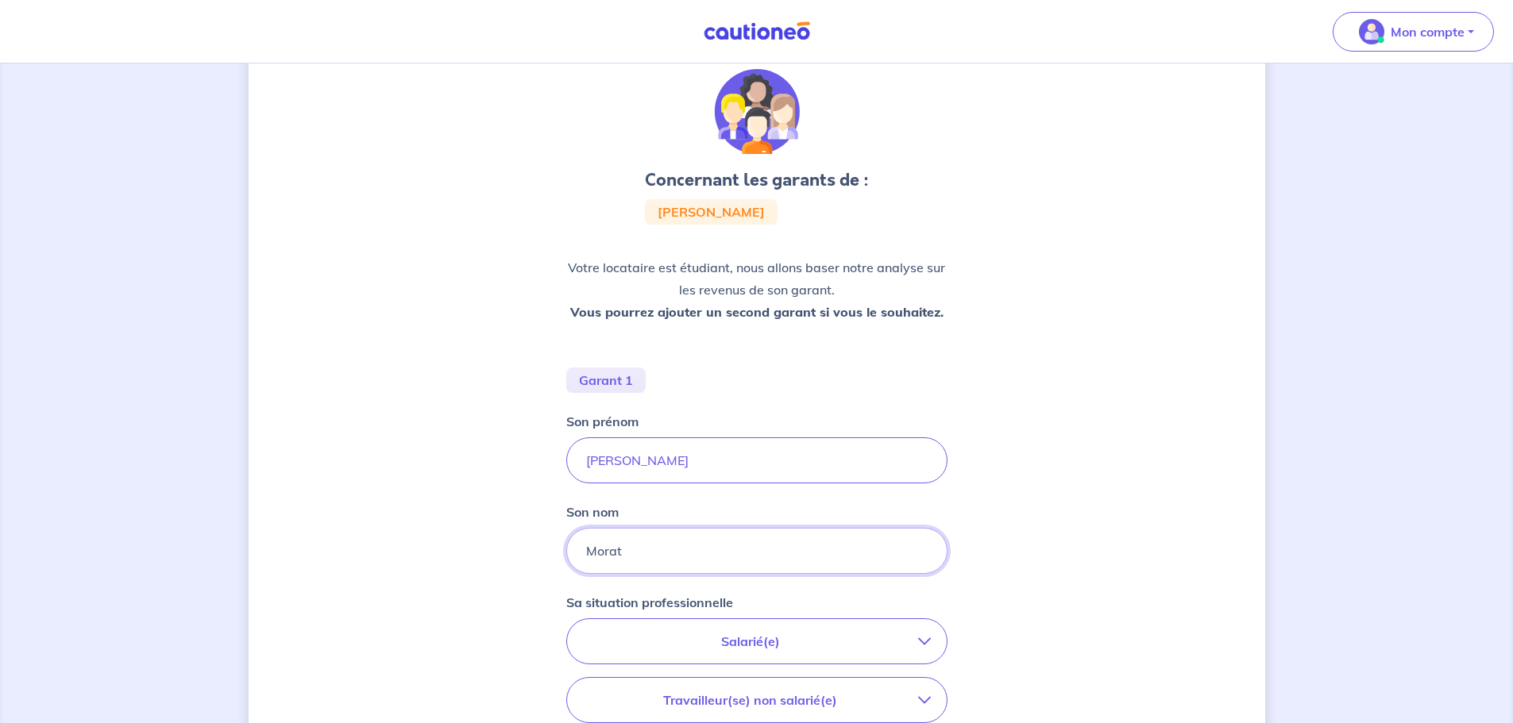
scroll to position [79, 0]
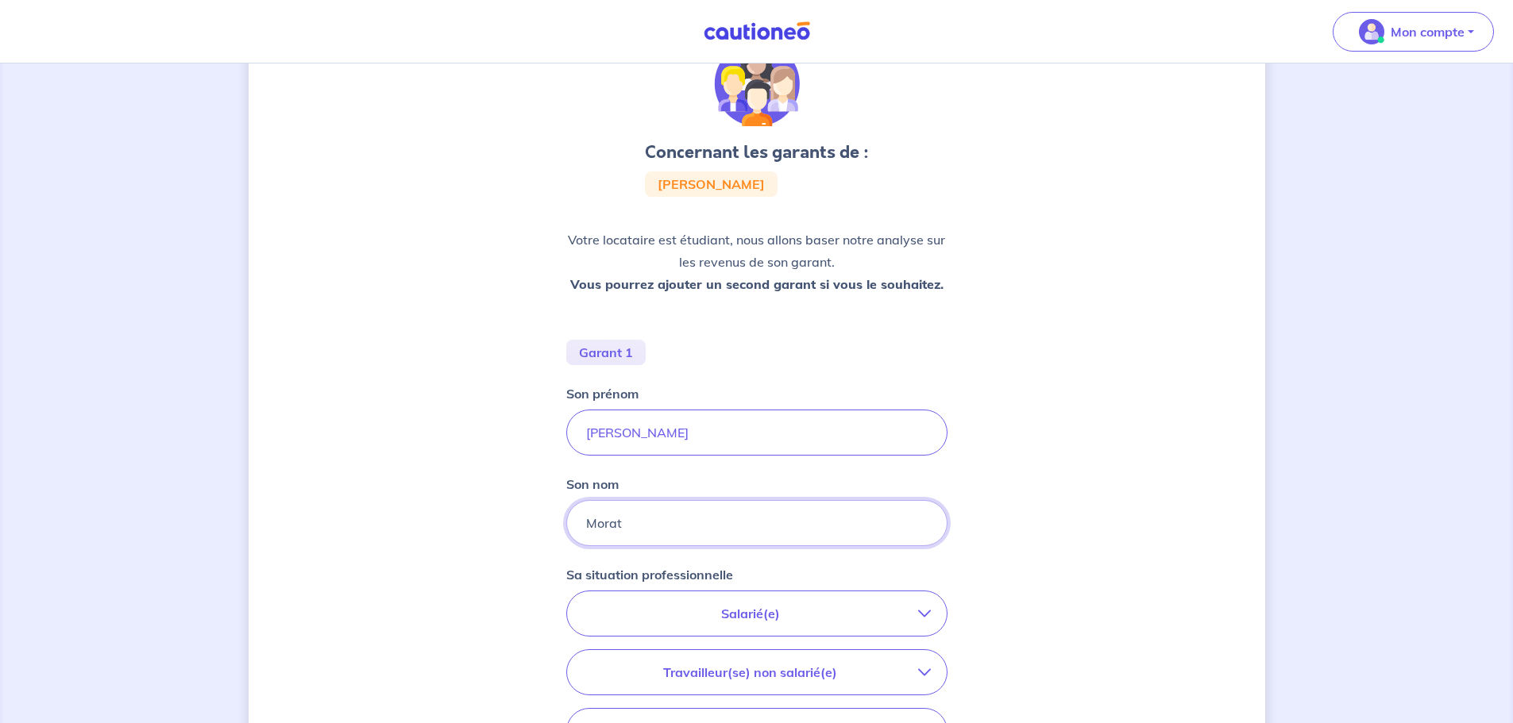
type input "Morat"
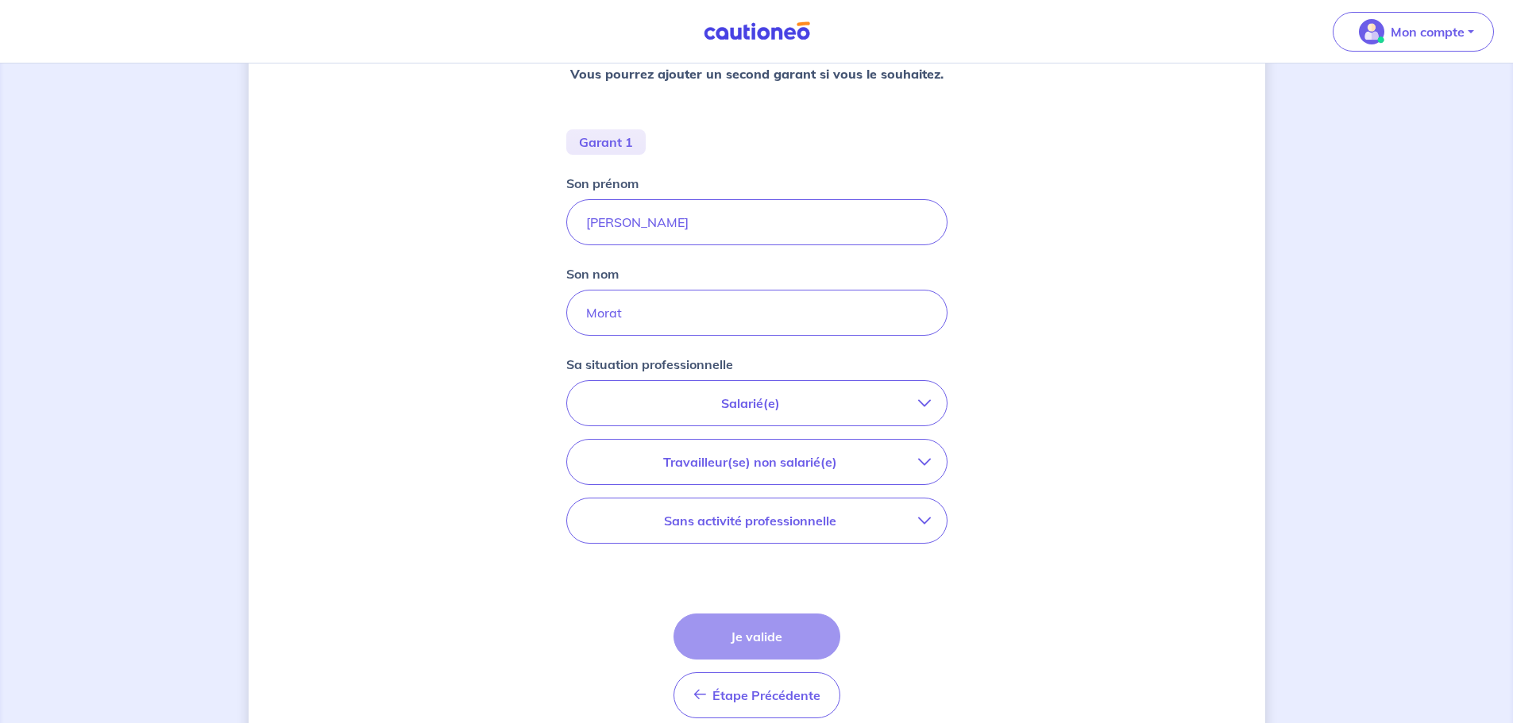
scroll to position [318, 0]
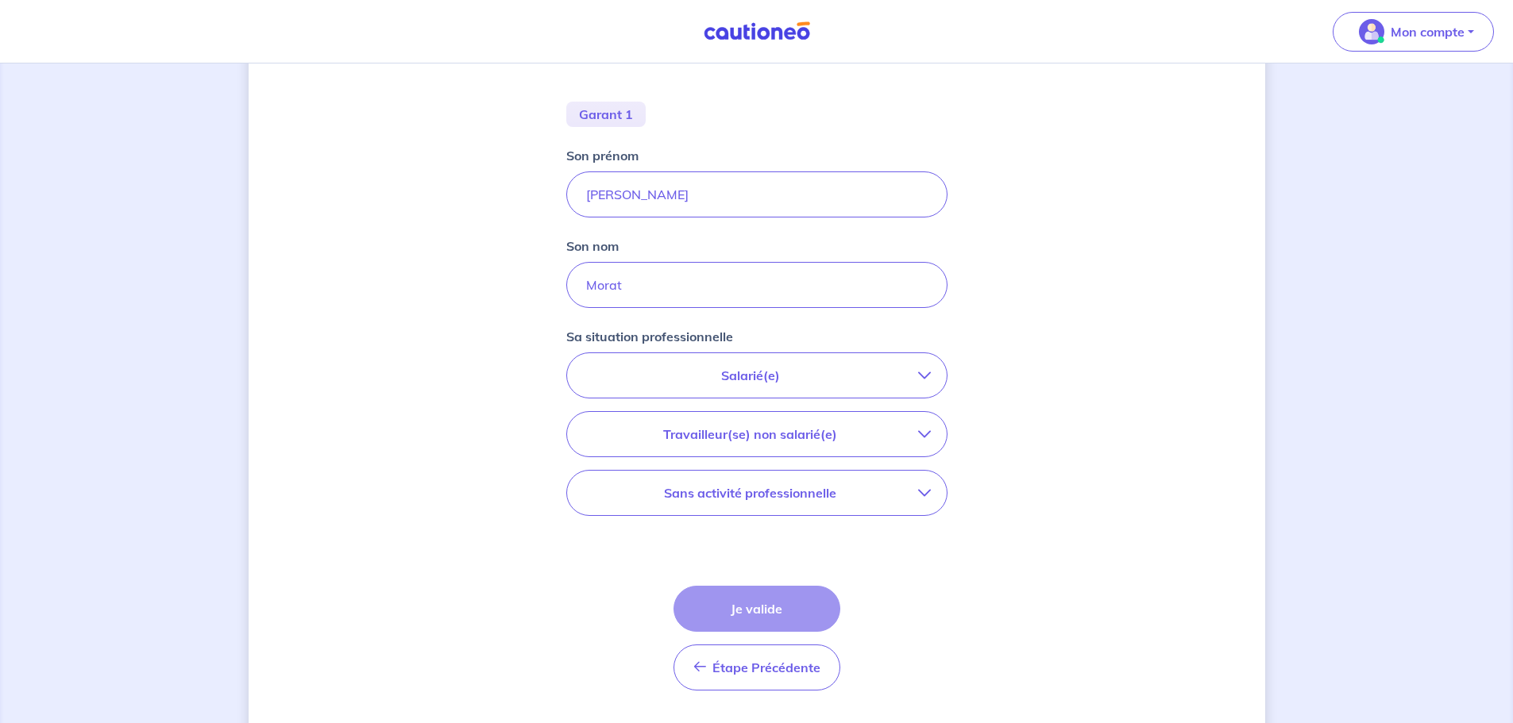
click at [771, 388] on button "Salarié(e)" at bounding box center [757, 375] width 380 height 44
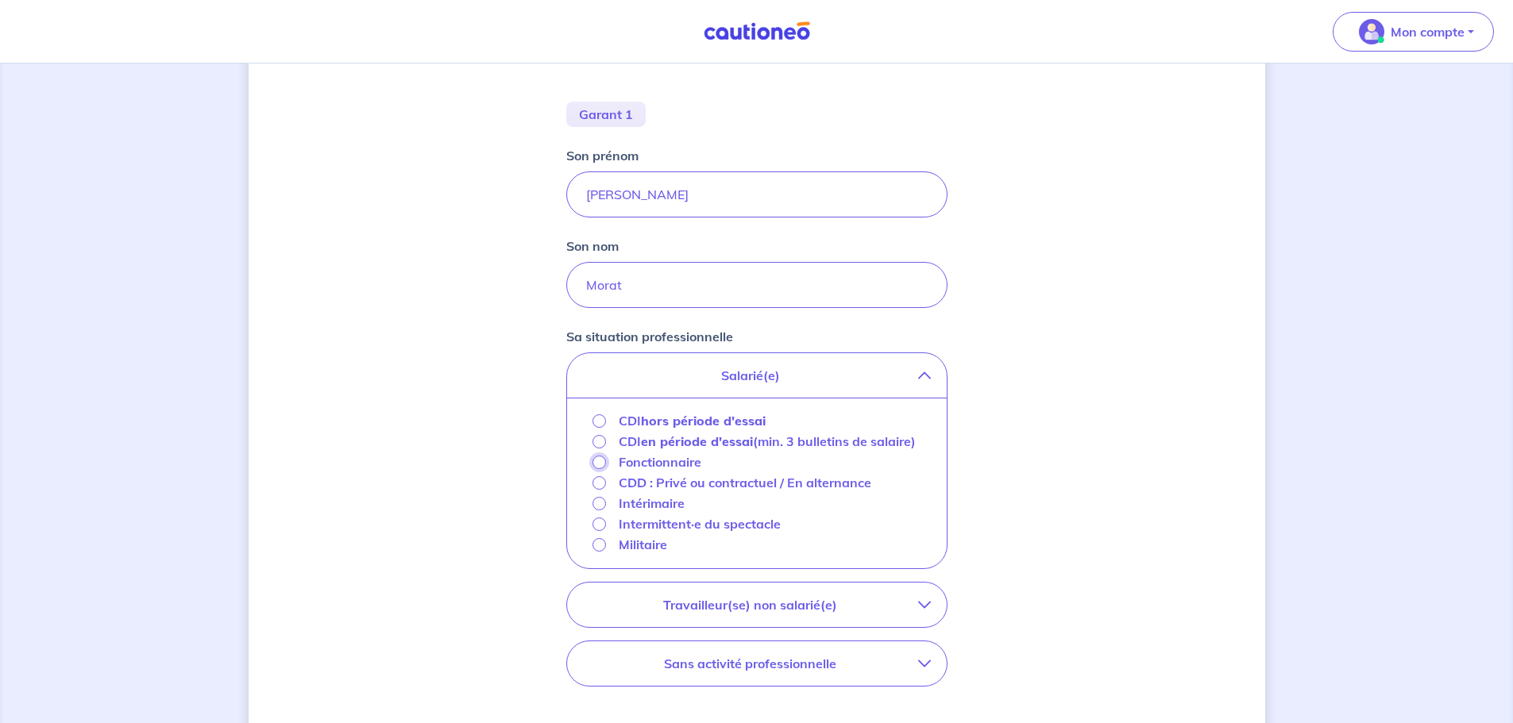
click at [602, 469] on input "Fonctionnaire" at bounding box center [598, 462] width 13 height 13
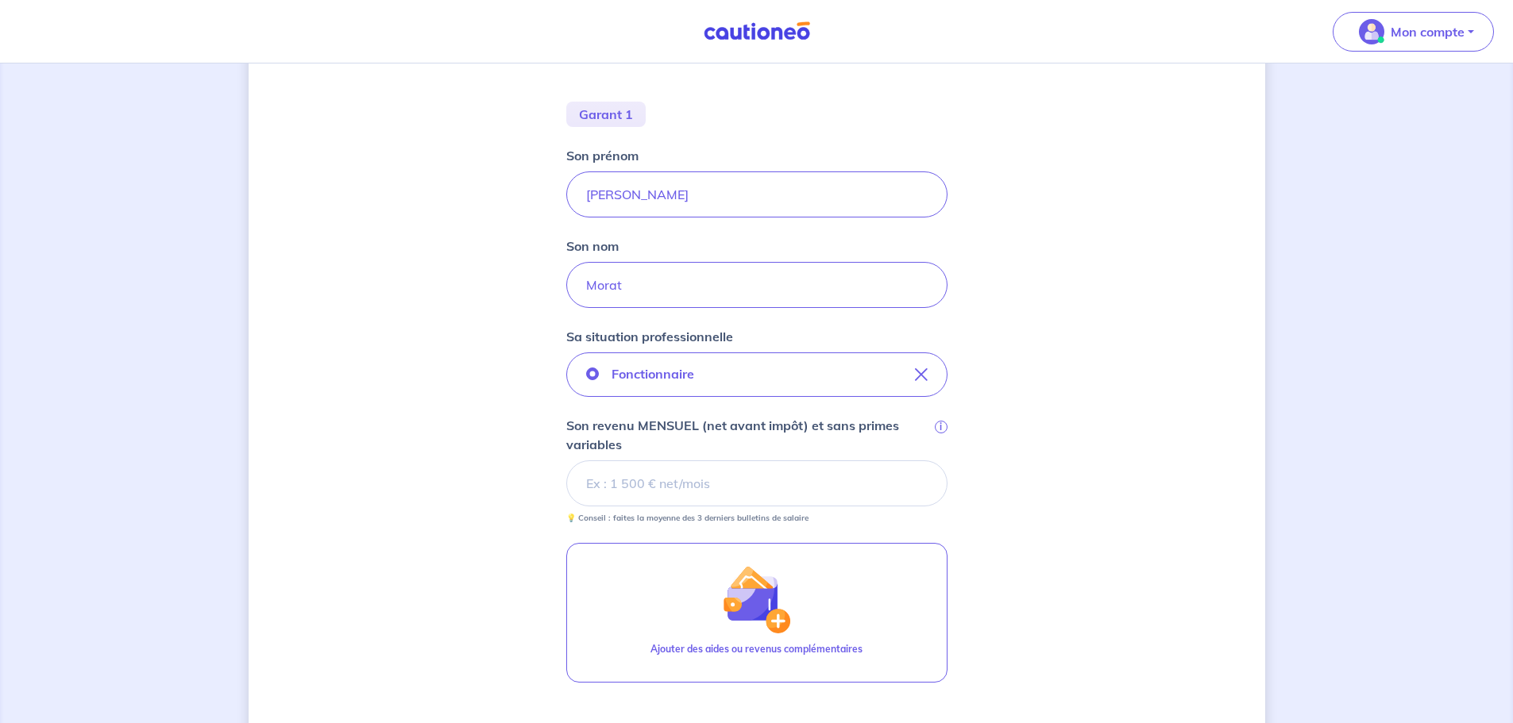
click at [696, 487] on input "Son revenu MENSUEL (net avant impôt) et sans primes variables i" at bounding box center [756, 484] width 381 height 46
click at [658, 498] on input "Son revenu MENSUEL (net avant impôt) et sans primes variables i" at bounding box center [756, 484] width 381 height 46
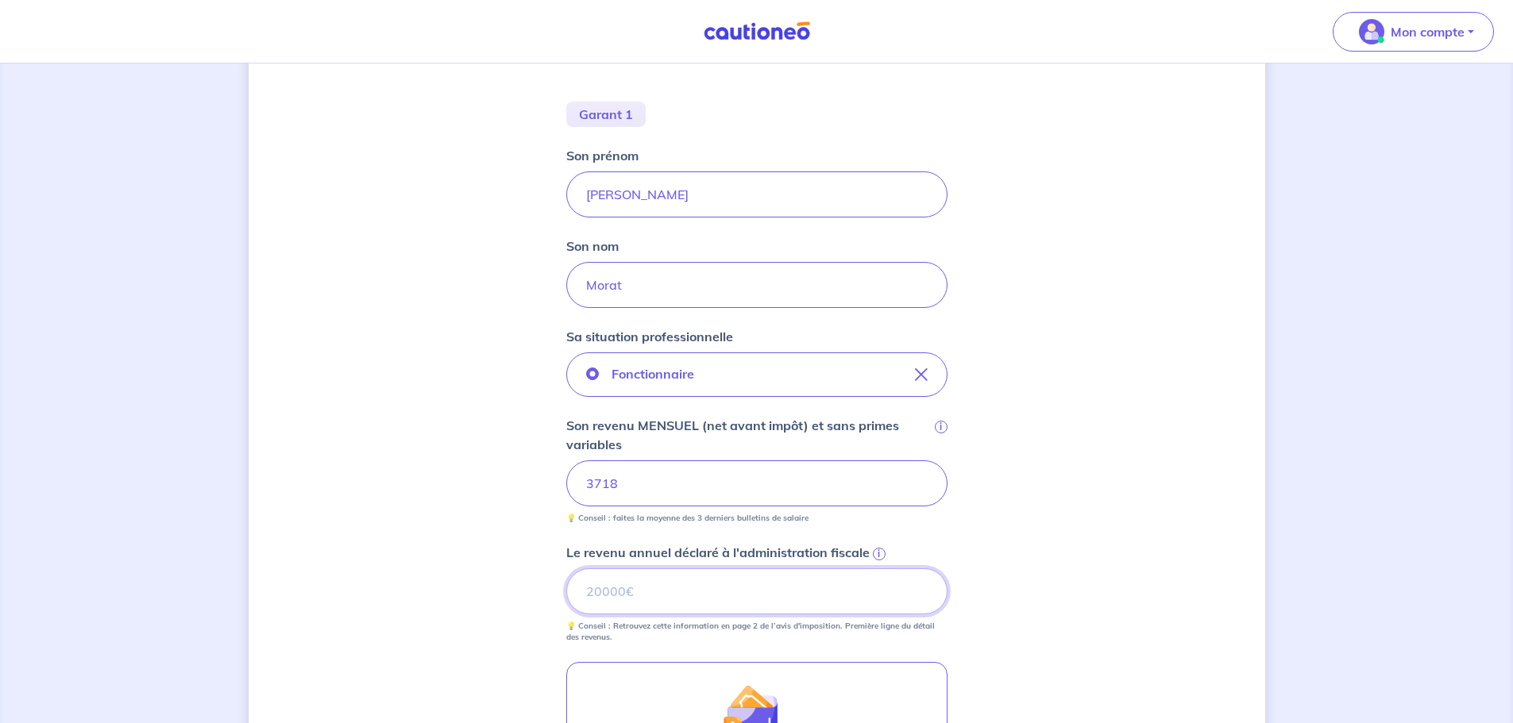
click at [688, 593] on input "Le revenu annuel déclaré à l'administration fiscale i" at bounding box center [756, 592] width 381 height 46
click at [661, 584] on input "Le revenu annuel déclaré à l'administration fiscale i" at bounding box center [756, 592] width 381 height 46
type input "43720"
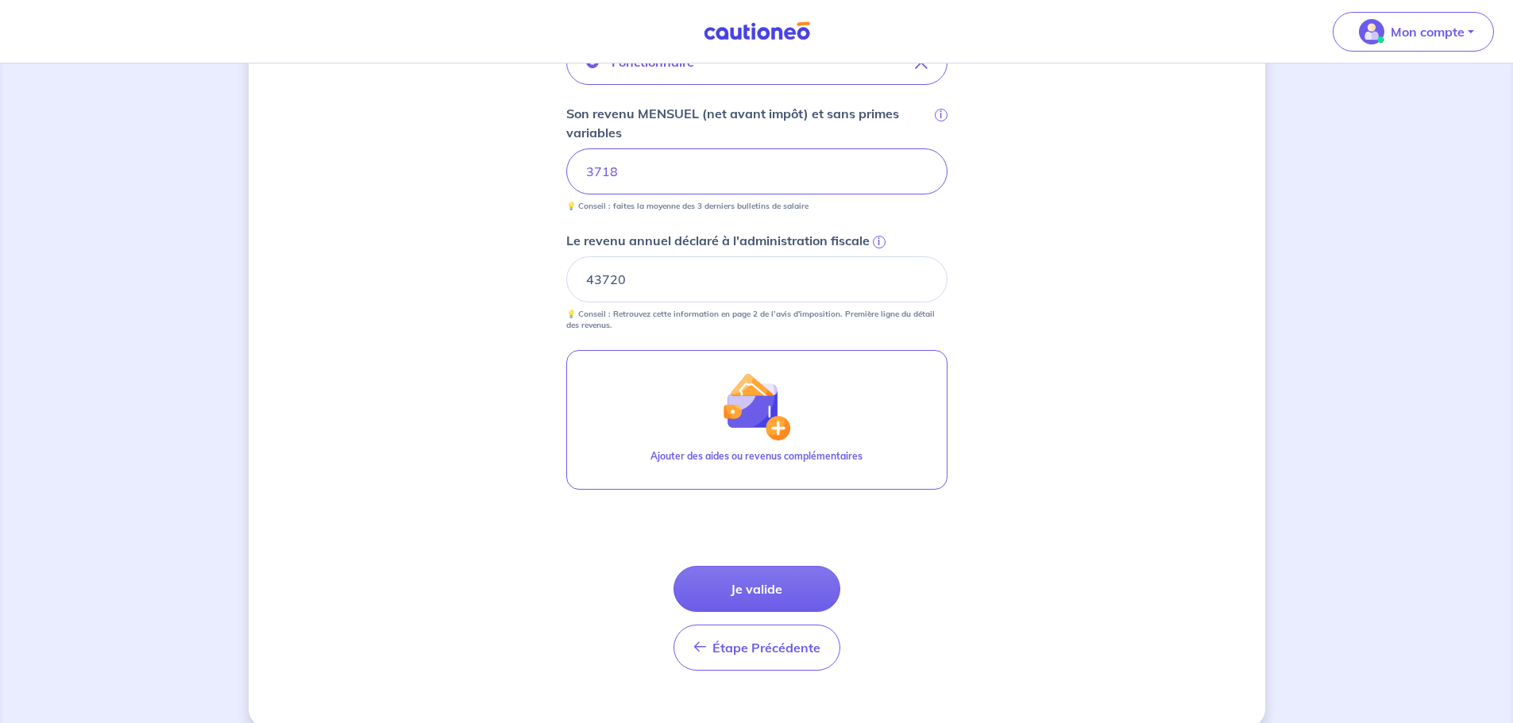
scroll to position [635, 0]
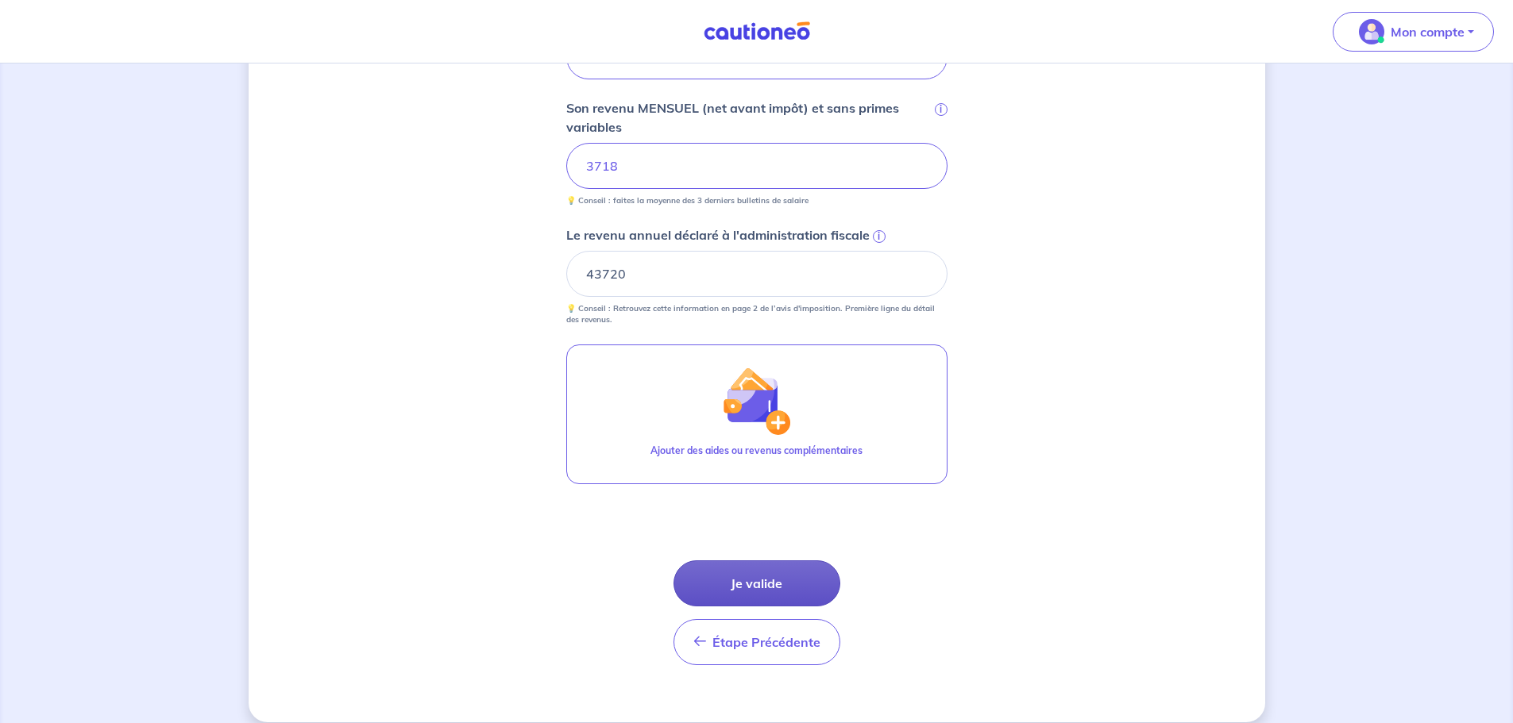
click at [735, 573] on button "Je valide" at bounding box center [756, 584] width 167 height 46
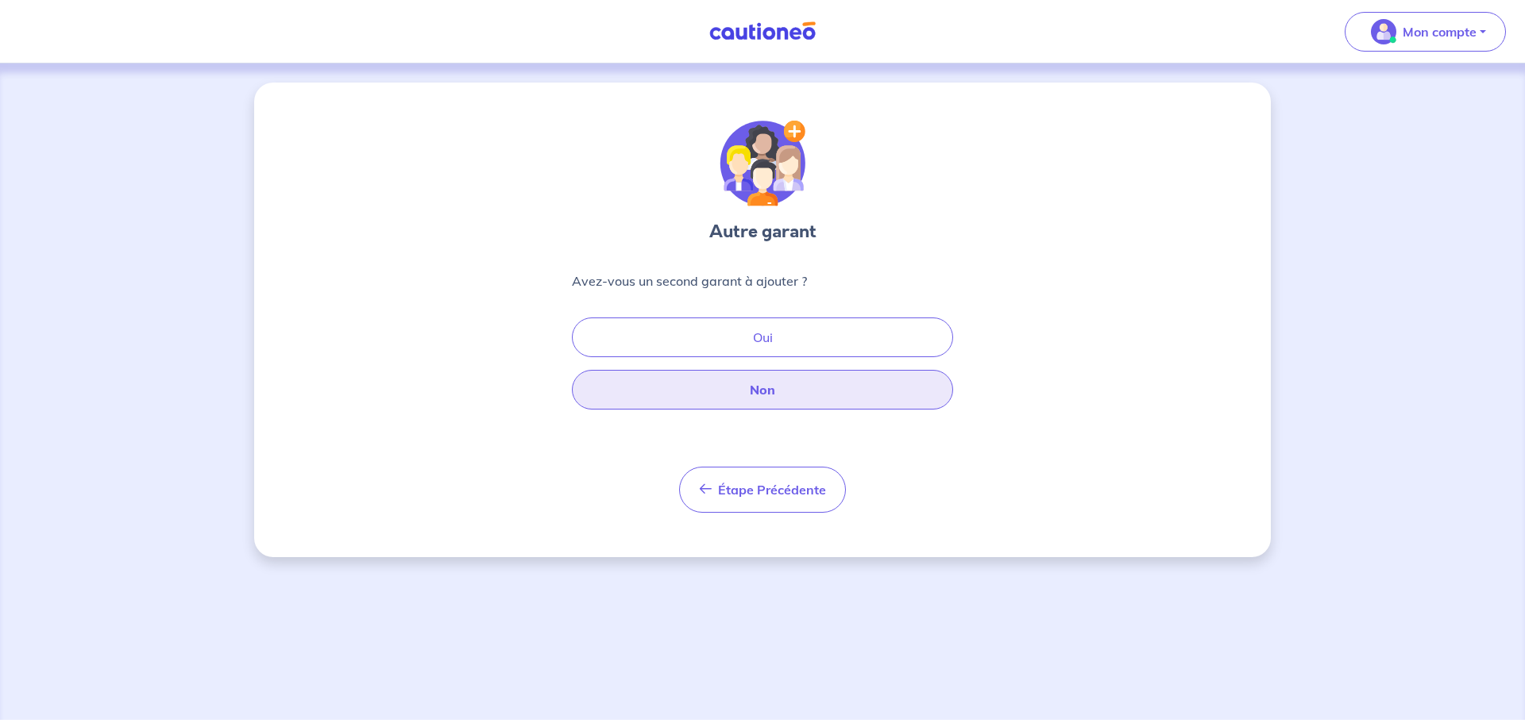
click at [746, 383] on button "Non" at bounding box center [762, 390] width 381 height 40
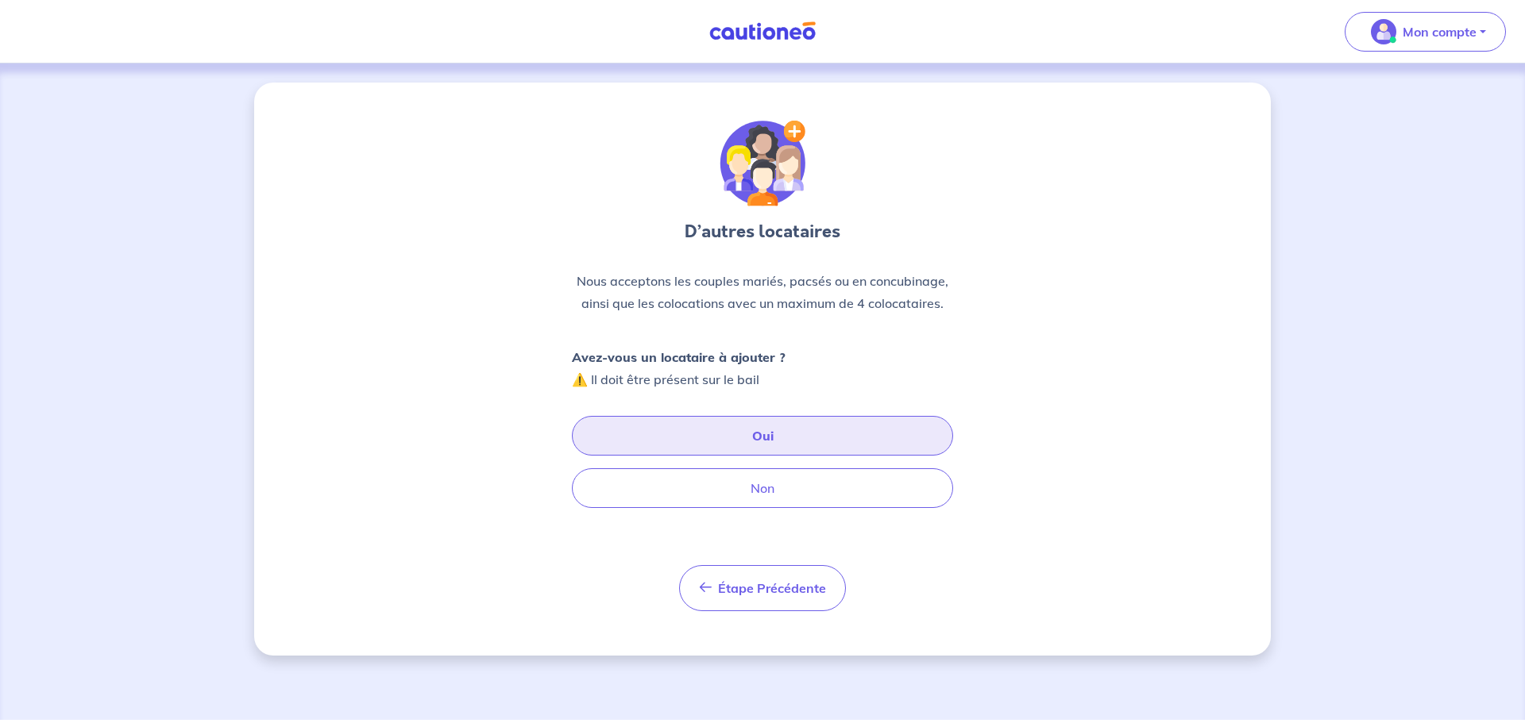
click at [712, 431] on button "Oui" at bounding box center [762, 436] width 381 height 40
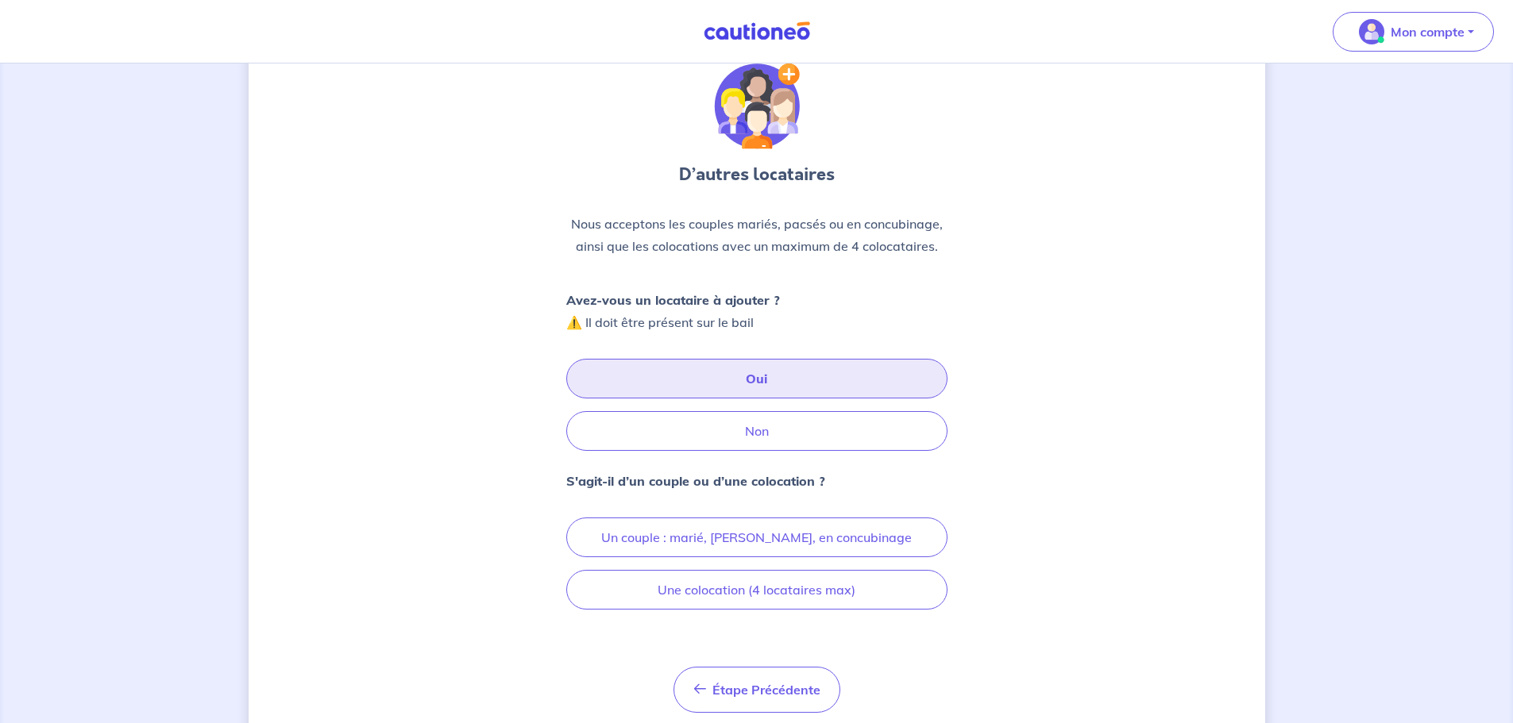
scroll to position [110, 0]
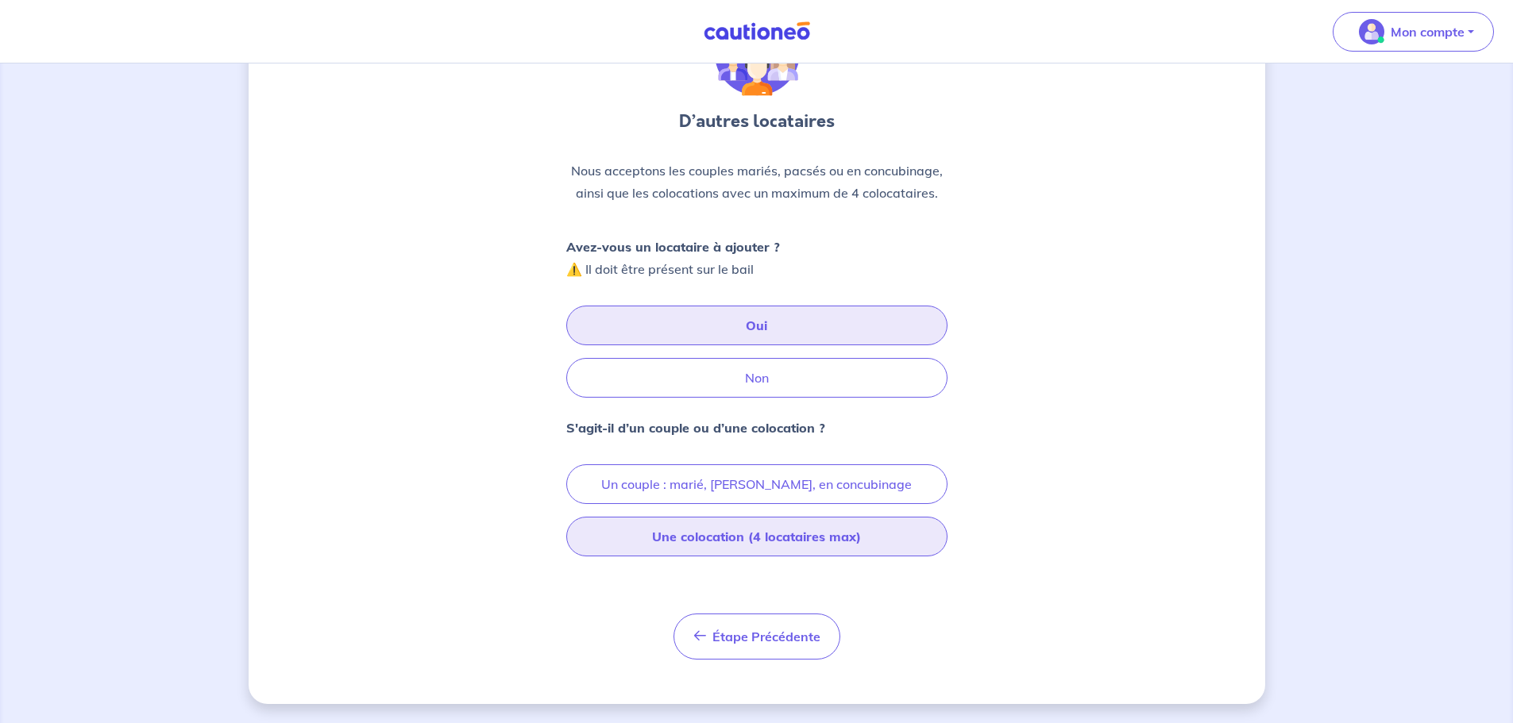
click at [704, 542] on button "Une colocation (4 locataires max)" at bounding box center [756, 537] width 381 height 40
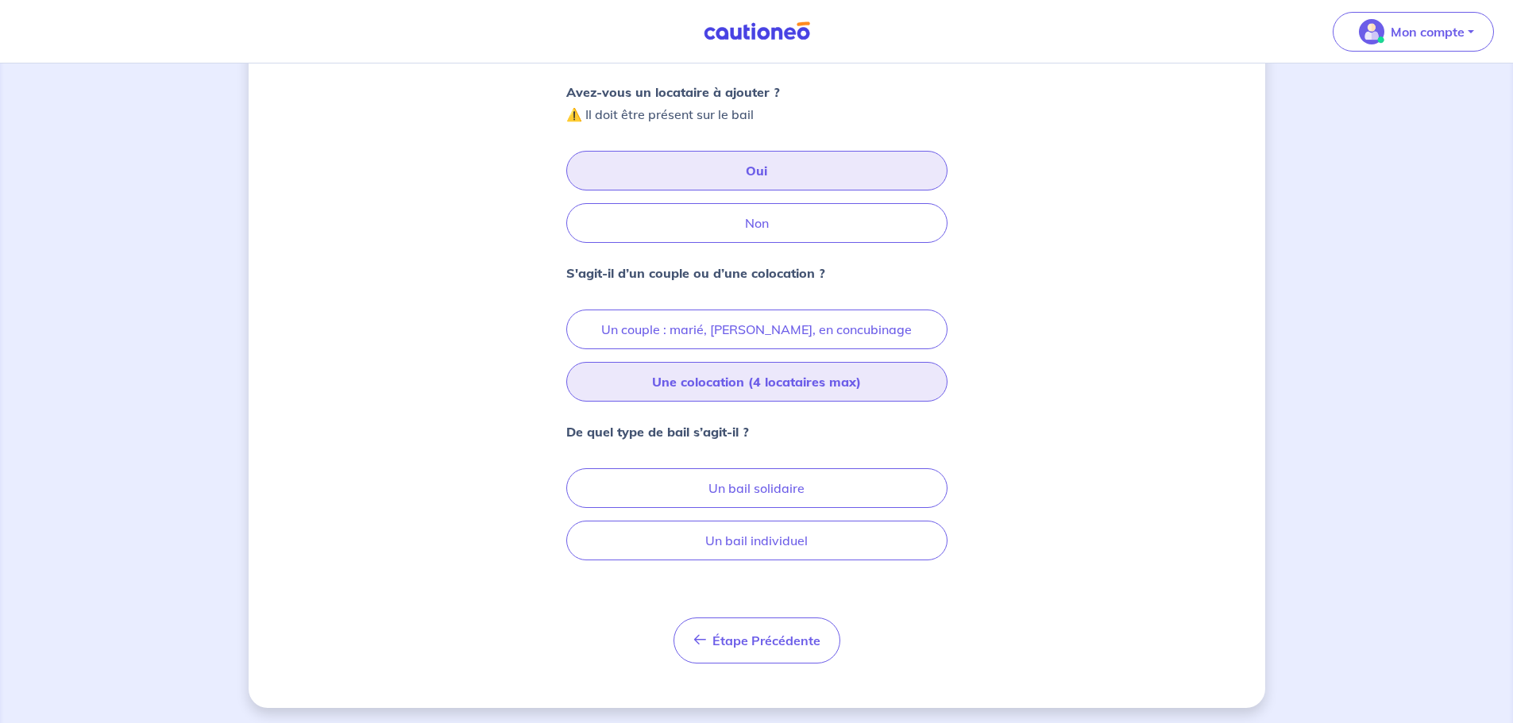
scroll to position [269, 0]
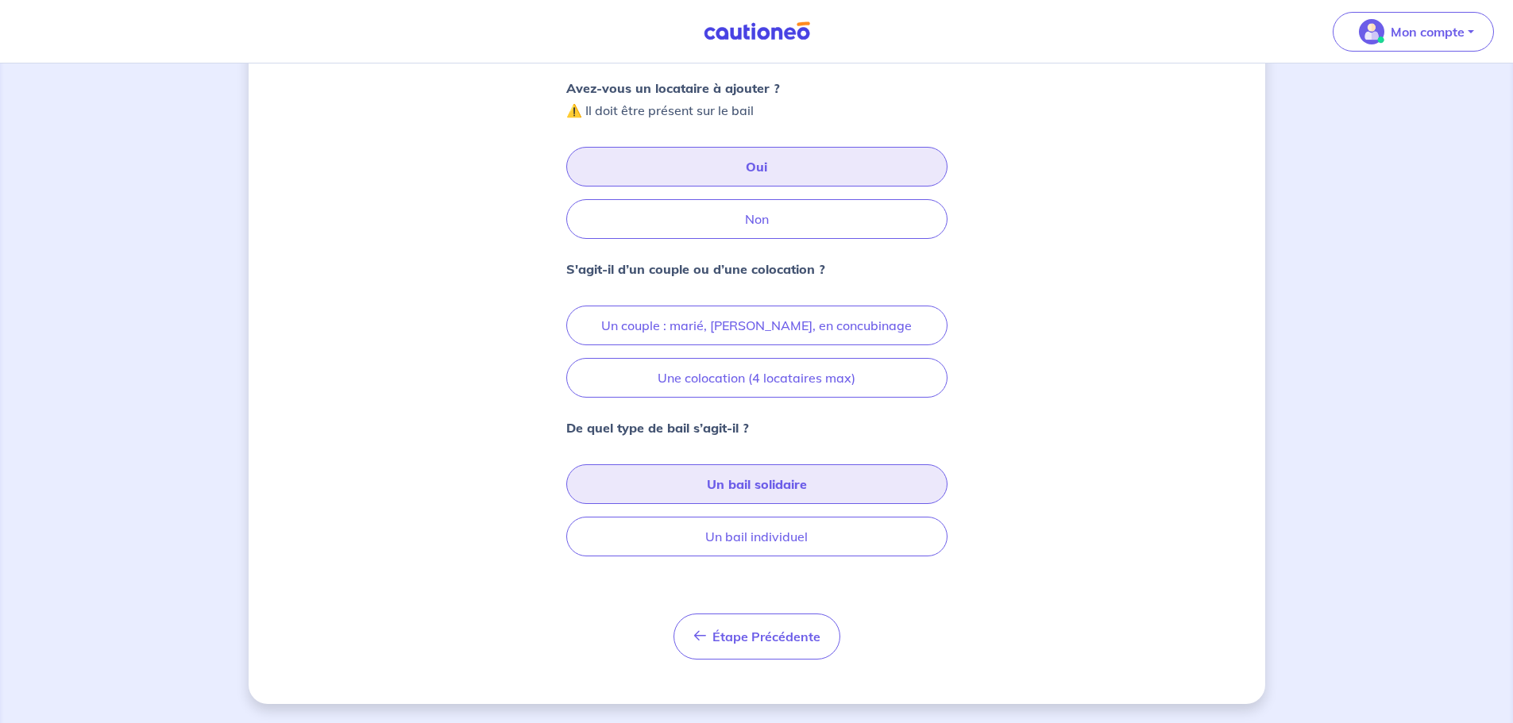
click at [765, 487] on button "Un bail solidaire" at bounding box center [756, 485] width 381 height 40
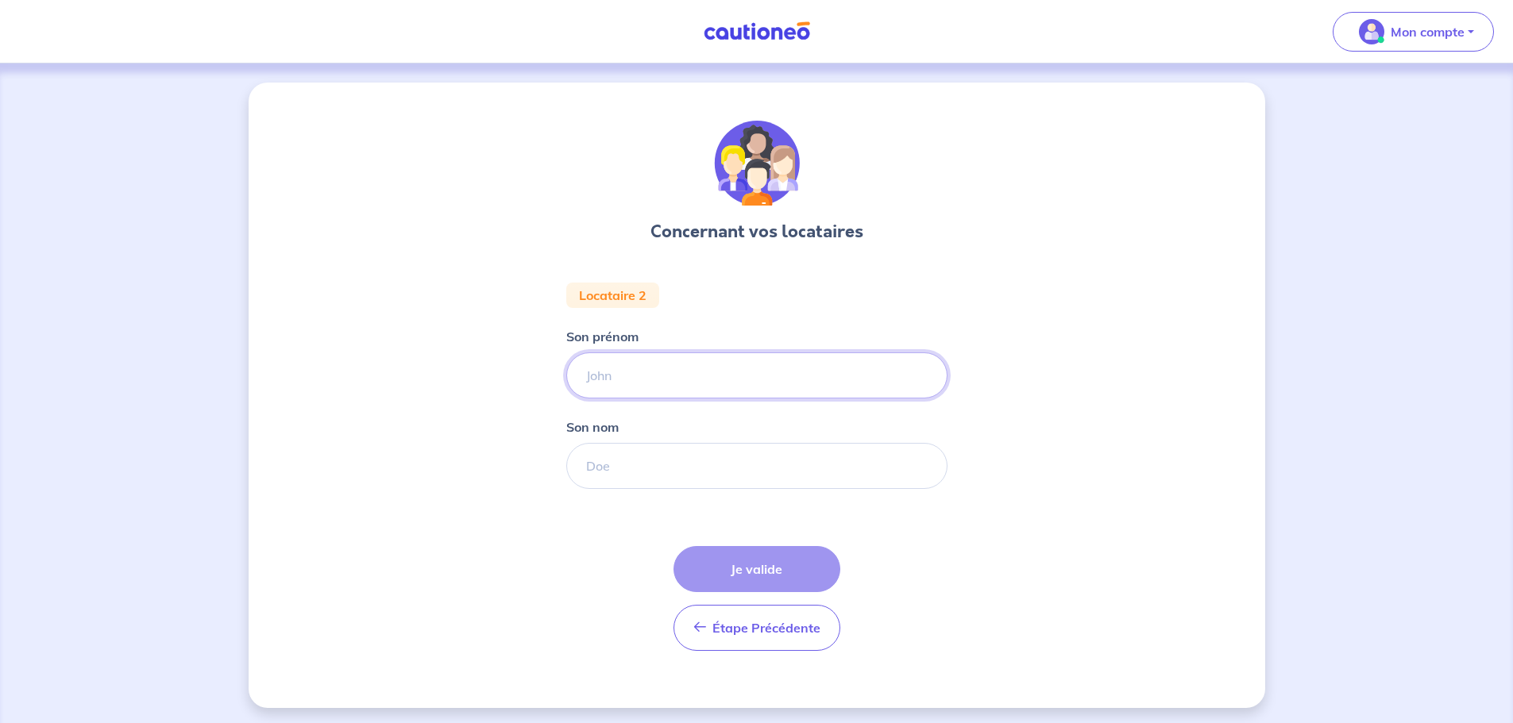
click at [636, 374] on input "Son prénom" at bounding box center [756, 376] width 381 height 46
click at [647, 364] on input "Son prénom" at bounding box center [756, 376] width 381 height 46
click at [646, 364] on input "Son prénom" at bounding box center [756, 376] width 381 height 46
type input "Rémi"
click at [662, 472] on input "Son nom" at bounding box center [756, 466] width 381 height 46
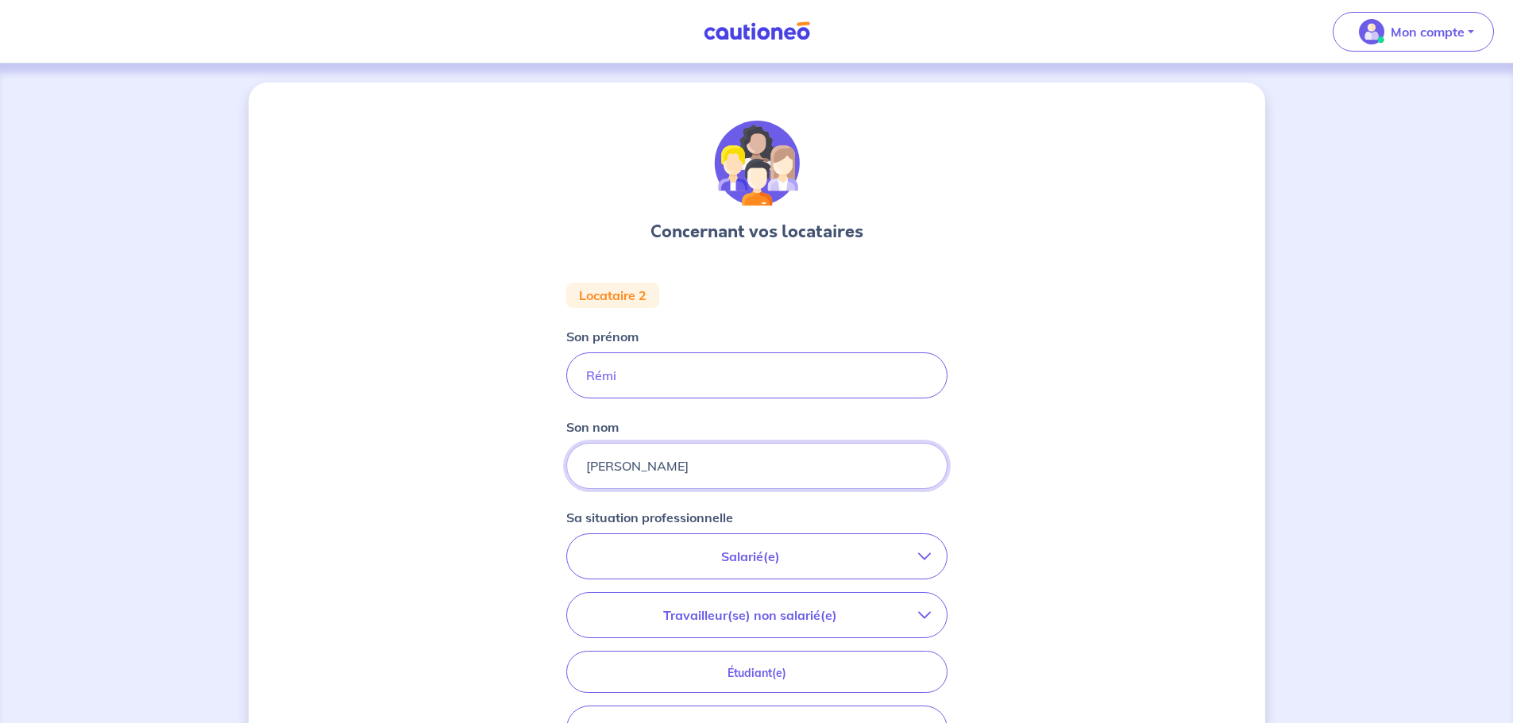
type input "[PERSON_NAME]"
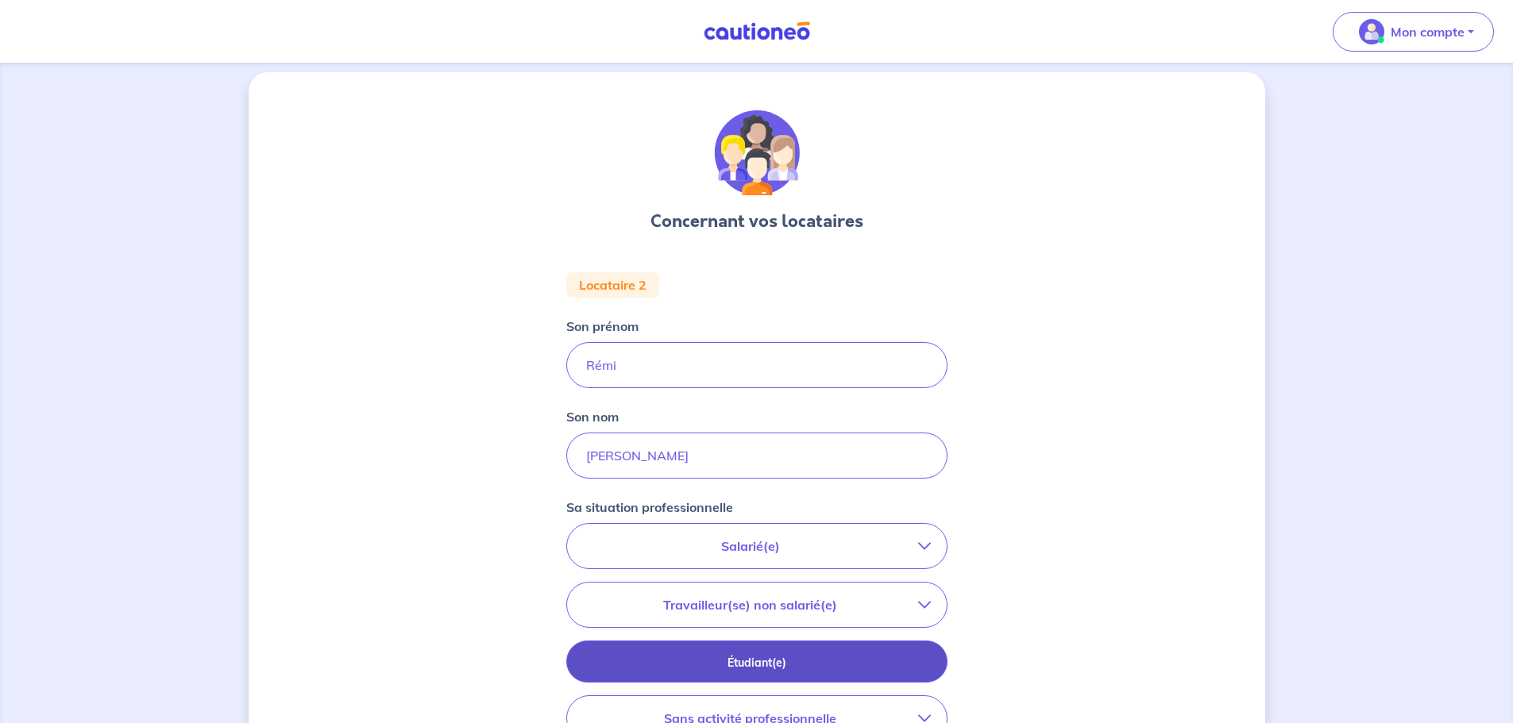
scroll to position [159, 0]
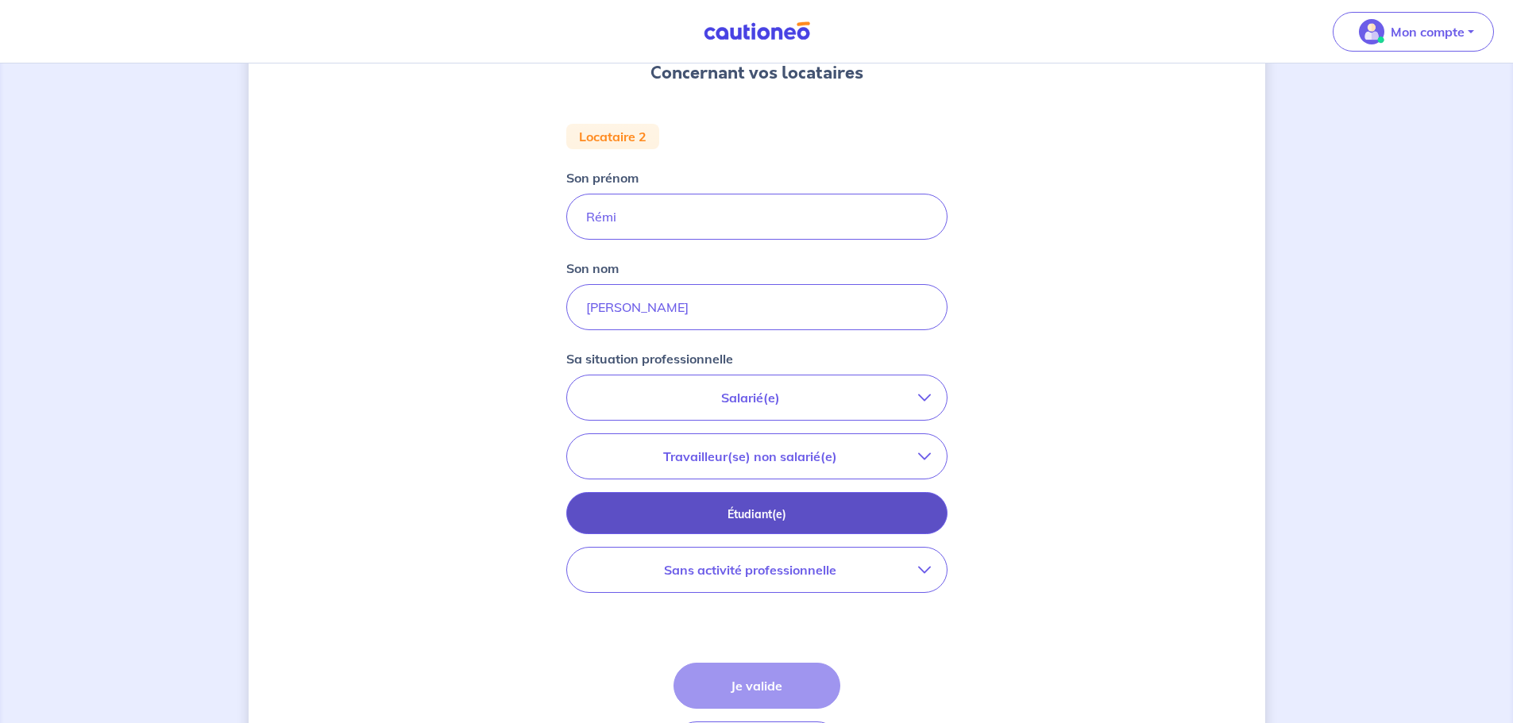
click at [805, 505] on button "Étudiant(e)" at bounding box center [756, 513] width 381 height 42
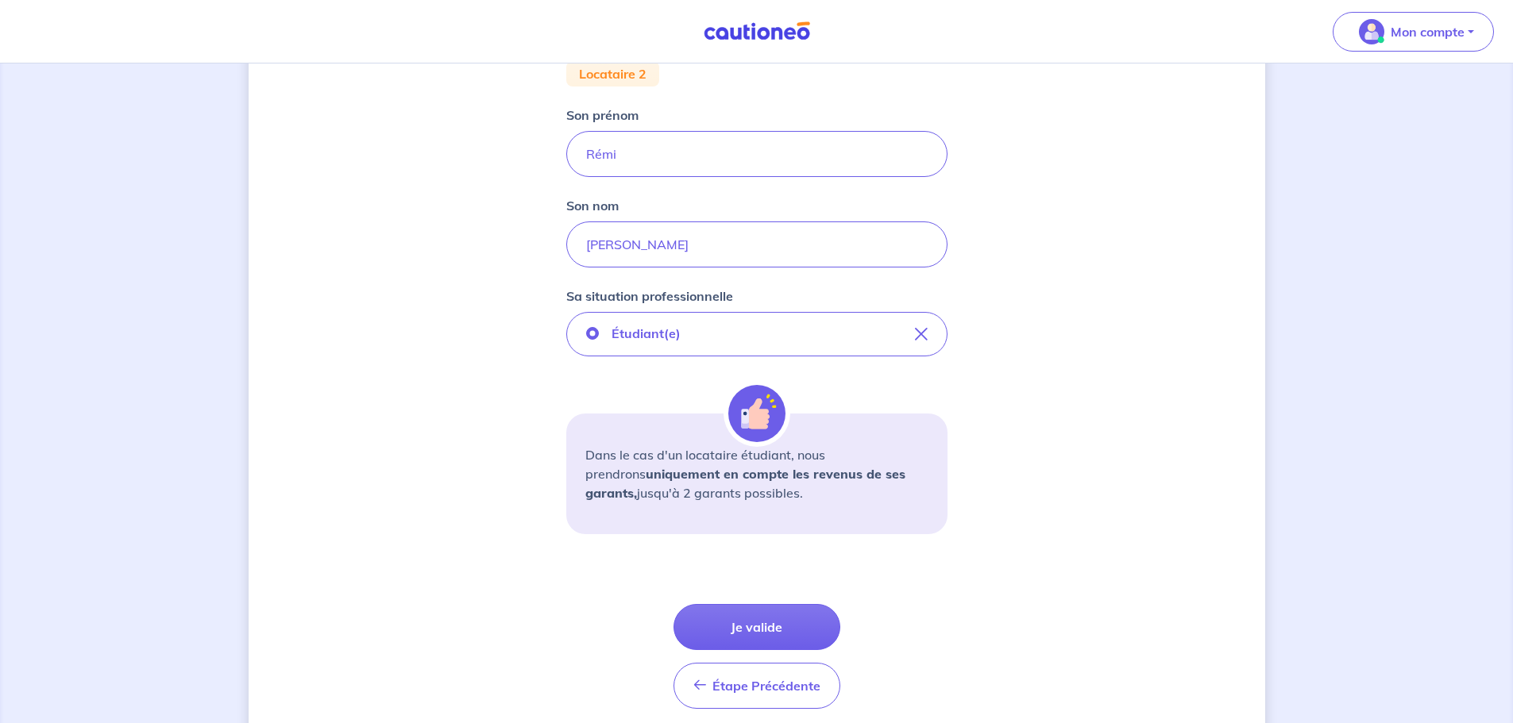
scroll to position [283, 0]
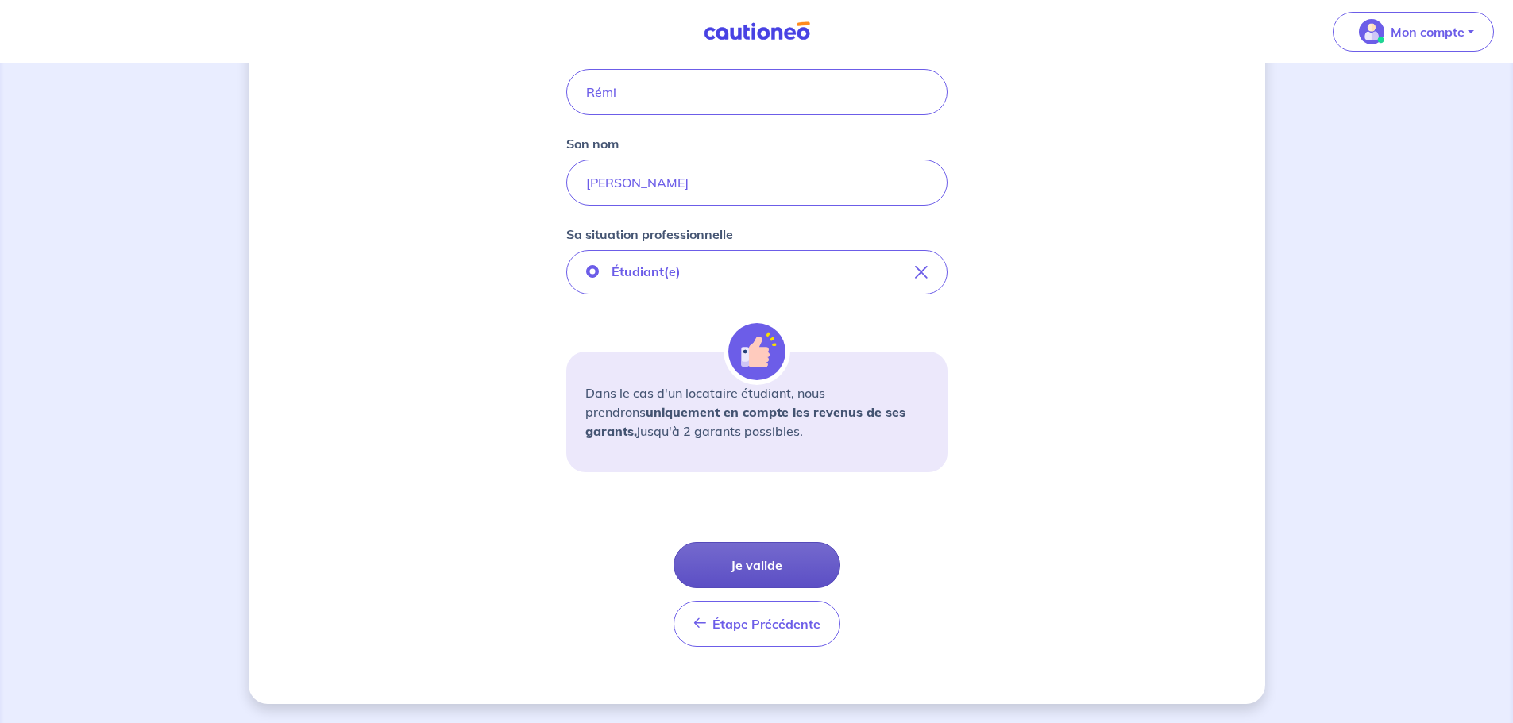
click at [748, 556] on button "Je valide" at bounding box center [756, 565] width 167 height 46
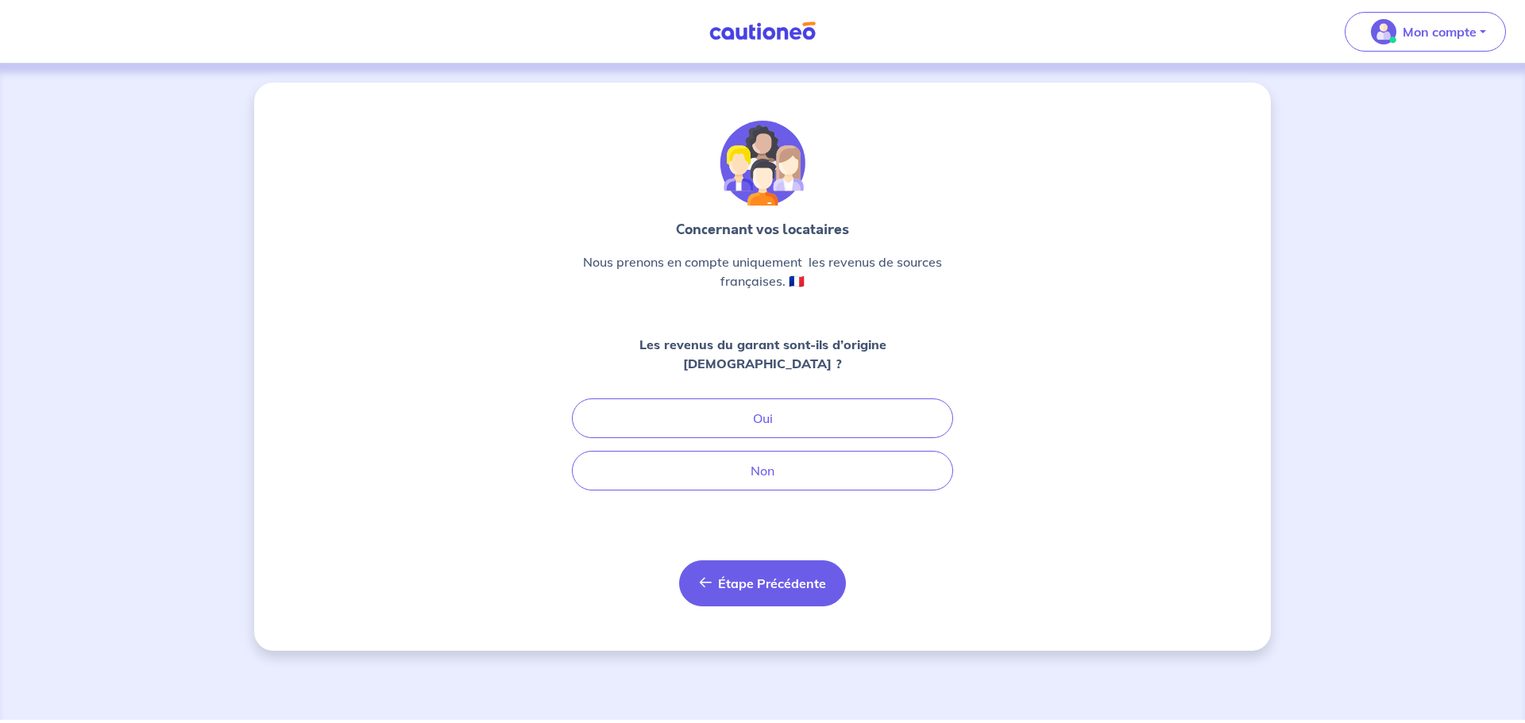
click at [754, 561] on button "Étape Précédente Précédent" at bounding box center [762, 584] width 167 height 46
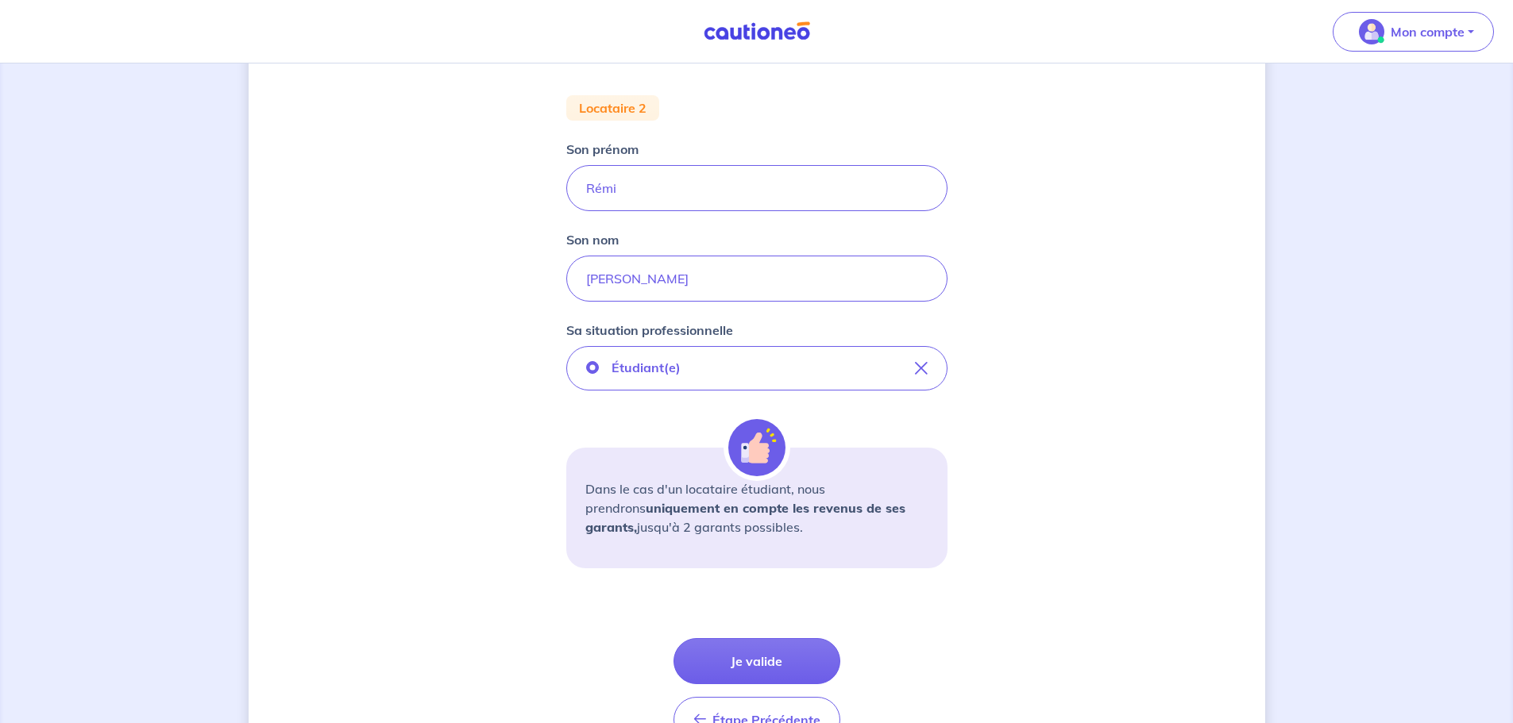
scroll to position [283, 0]
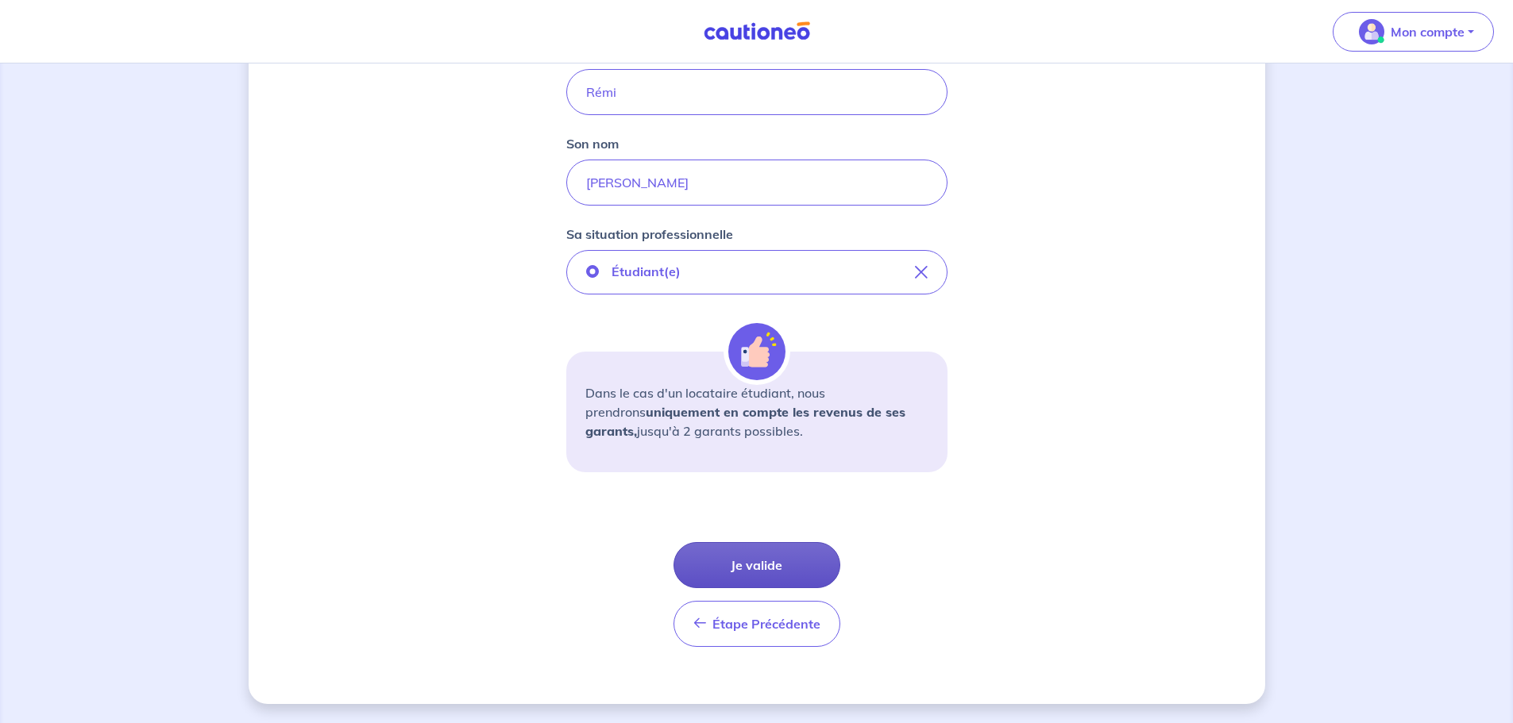
click at [752, 572] on button "Je valide" at bounding box center [756, 565] width 167 height 46
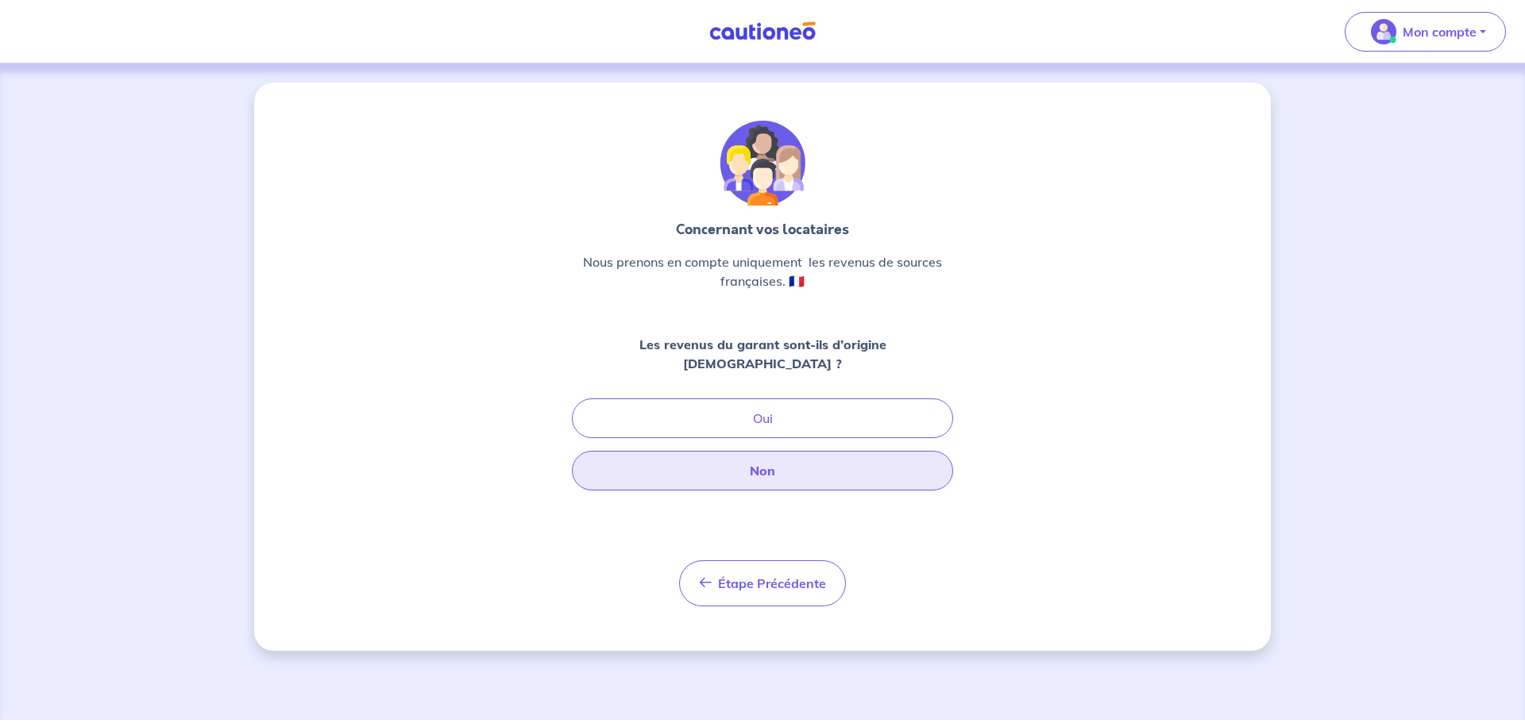
click at [804, 466] on button "Non" at bounding box center [762, 471] width 381 height 40
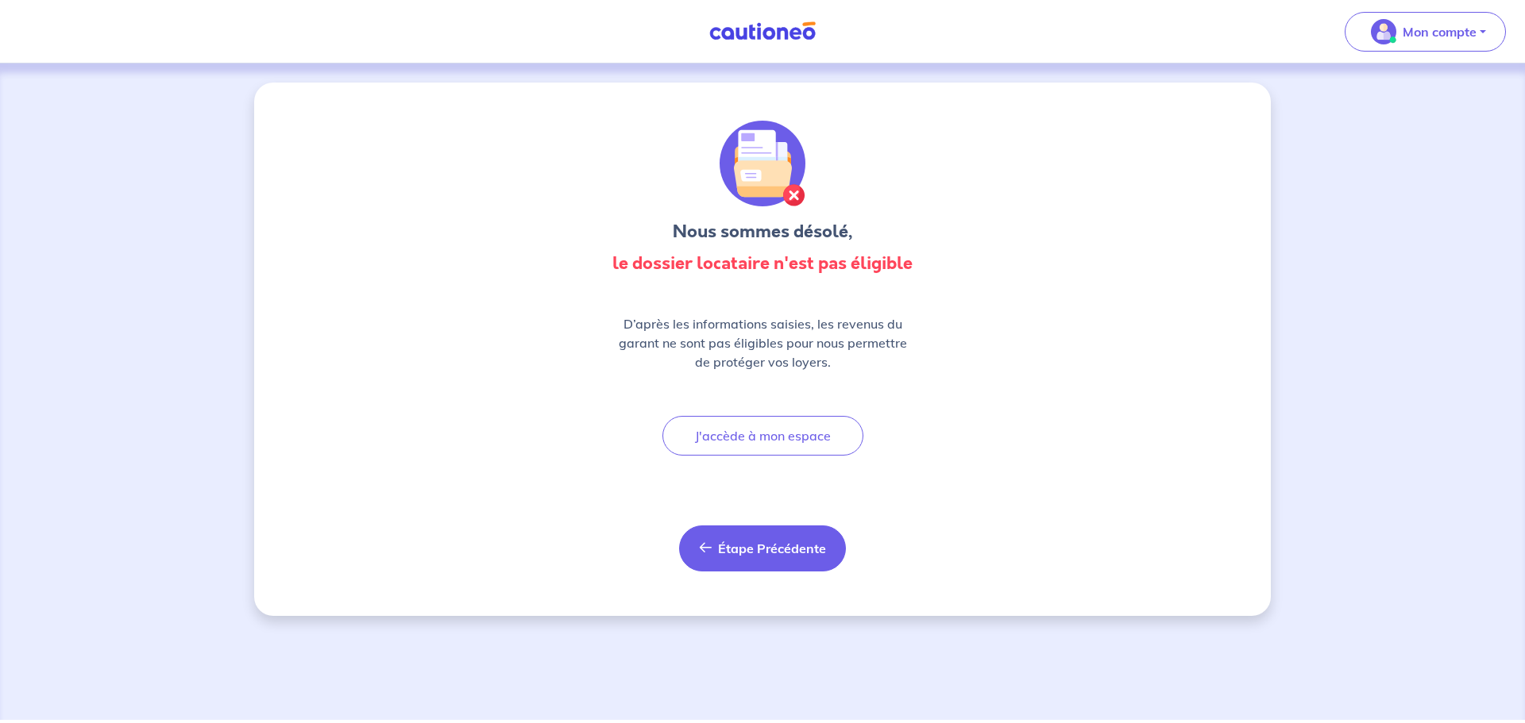
drag, startPoint x: 792, startPoint y: 511, endPoint x: 792, endPoint y: 533, distance: 21.5
click at [792, 520] on div "Nous sommes désolé, le dossier locataire n'est pas éligible D’après les informa…" at bounding box center [762, 346] width 381 height 451
click at [792, 534] on button "Étape Précédente Précédent" at bounding box center [762, 549] width 167 height 46
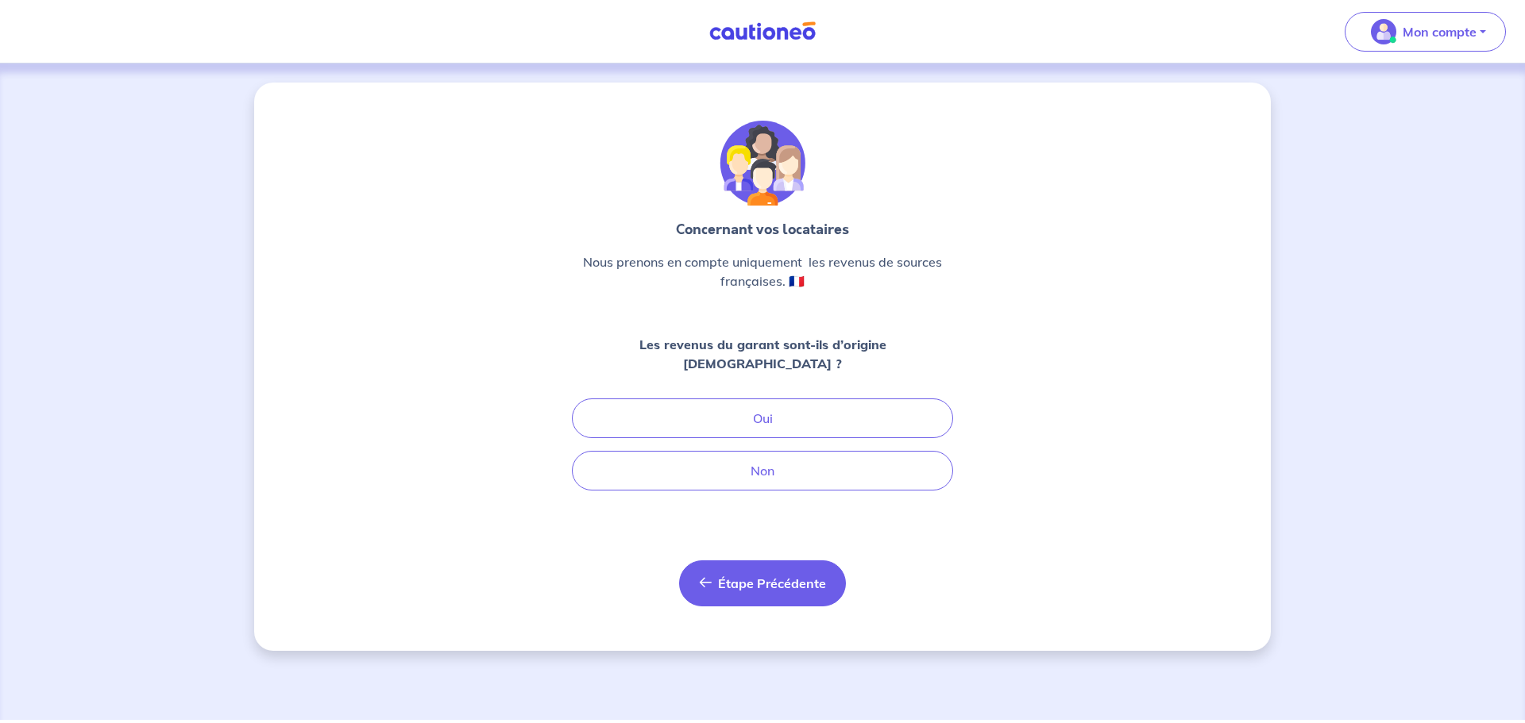
click at [788, 576] on span "Étape Précédente" at bounding box center [772, 584] width 108 height 16
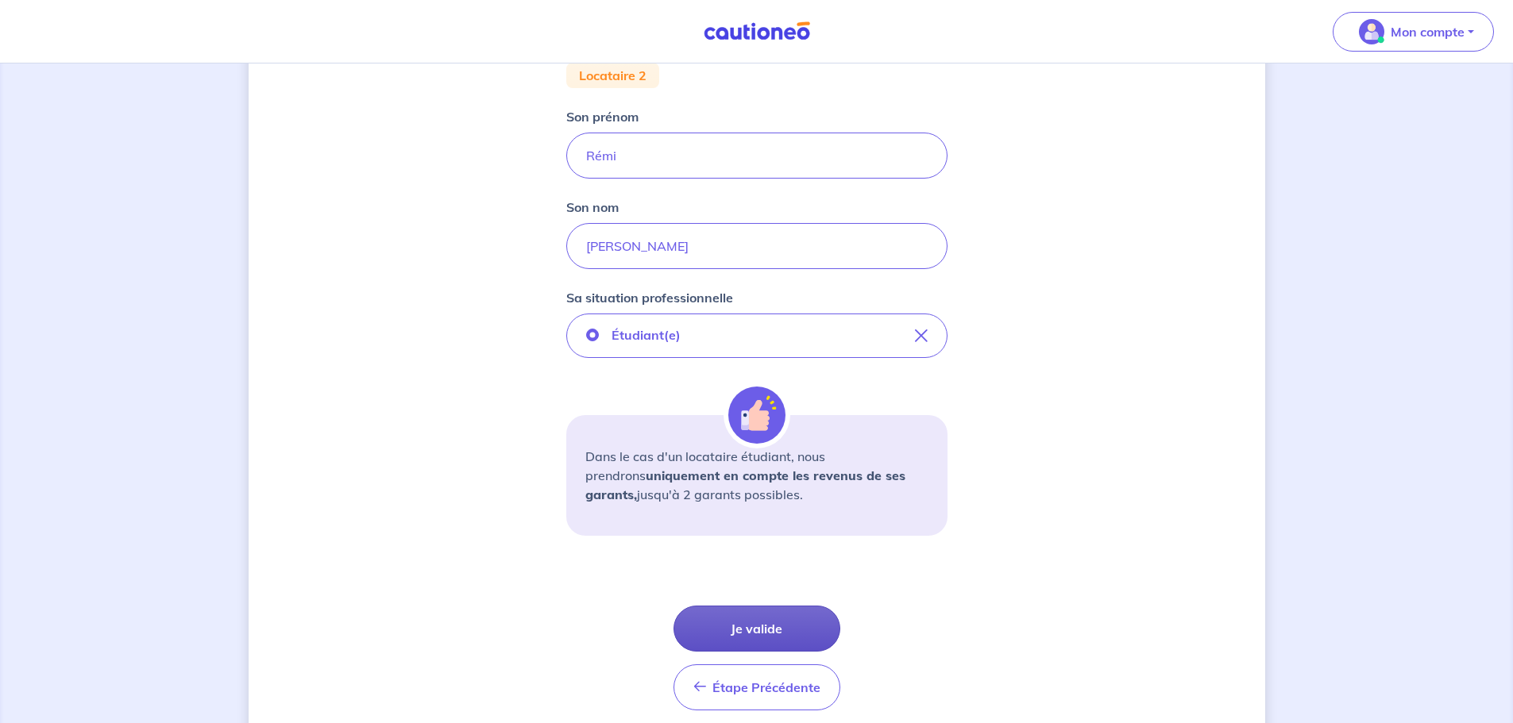
scroll to position [283, 0]
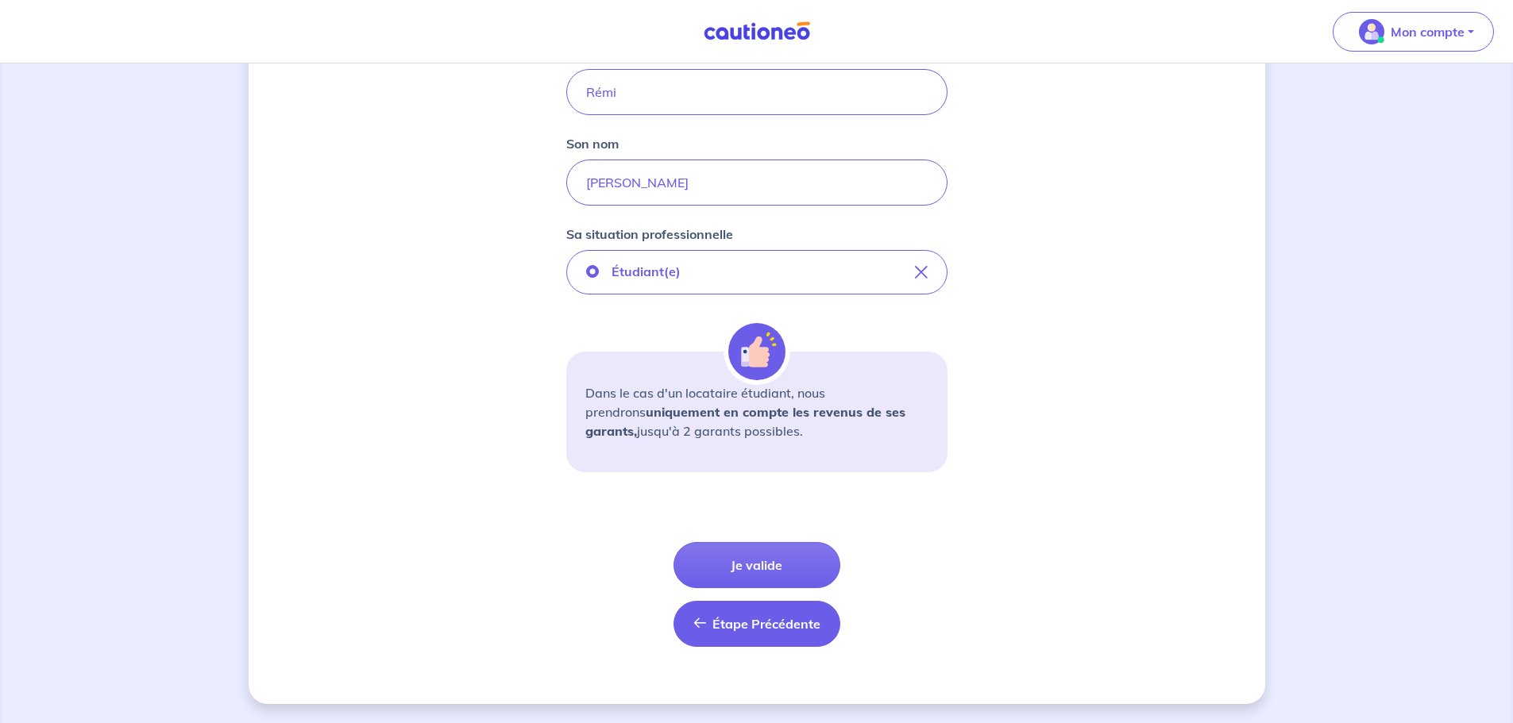
click at [746, 627] on span "Étape Précédente" at bounding box center [766, 624] width 108 height 16
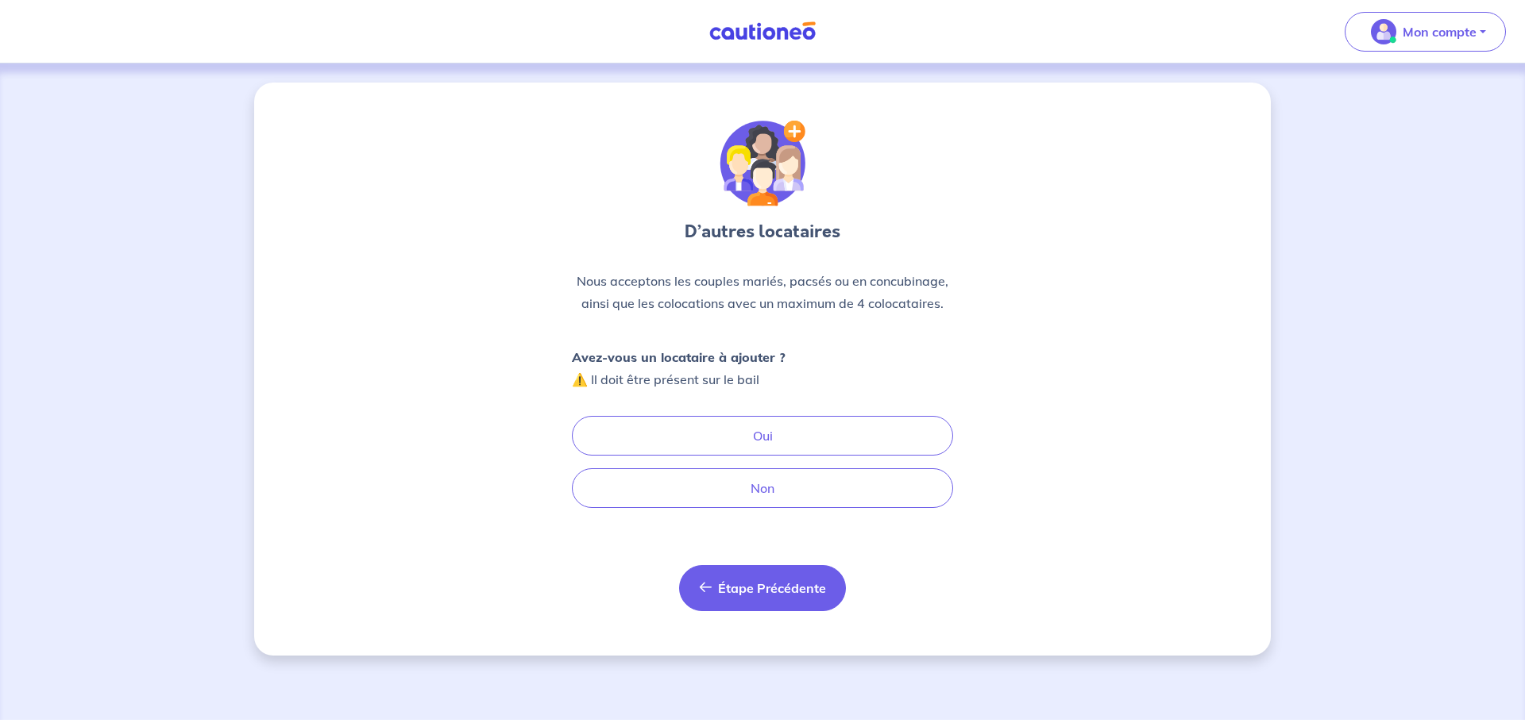
click at [730, 592] on span "Étape Précédente" at bounding box center [772, 588] width 108 height 16
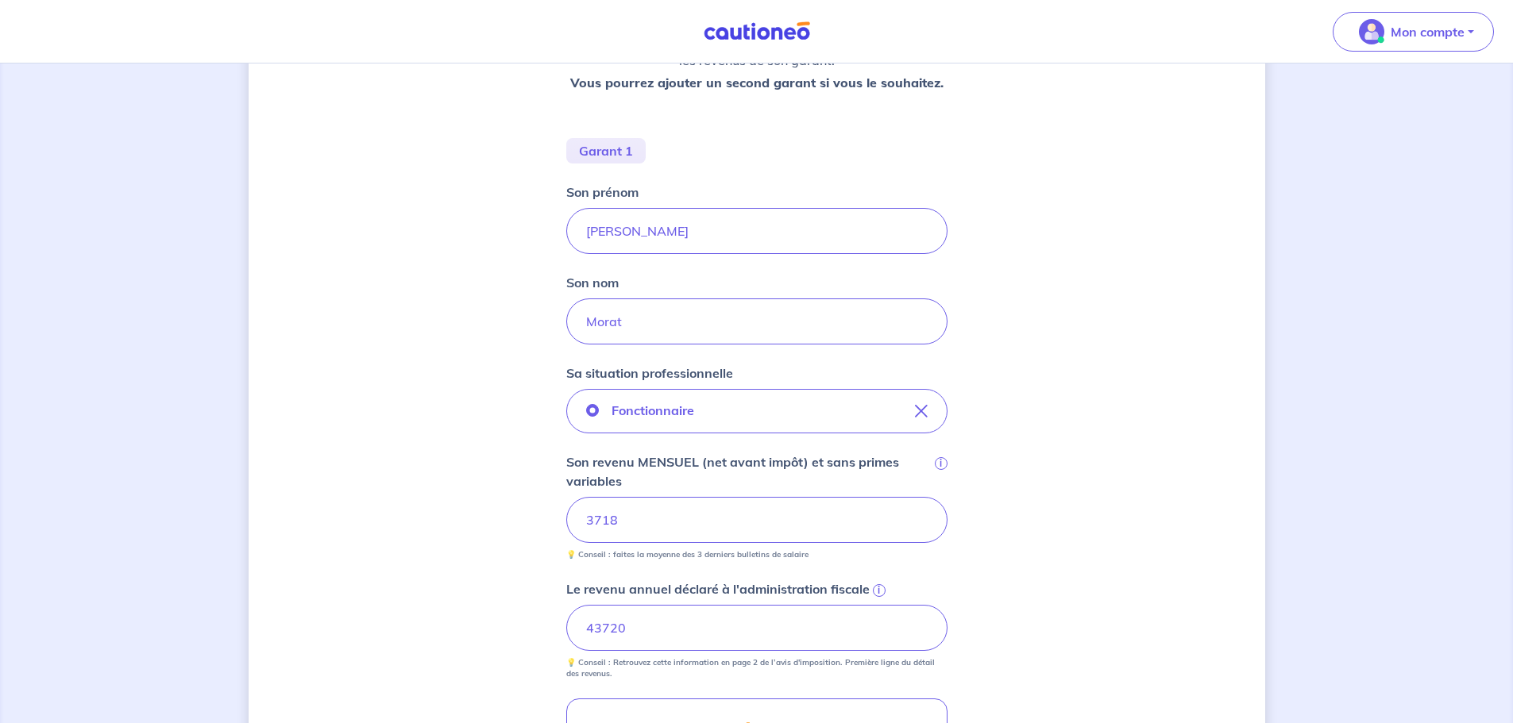
scroll to position [18, 0]
